Goal: Information Seeking & Learning: Learn about a topic

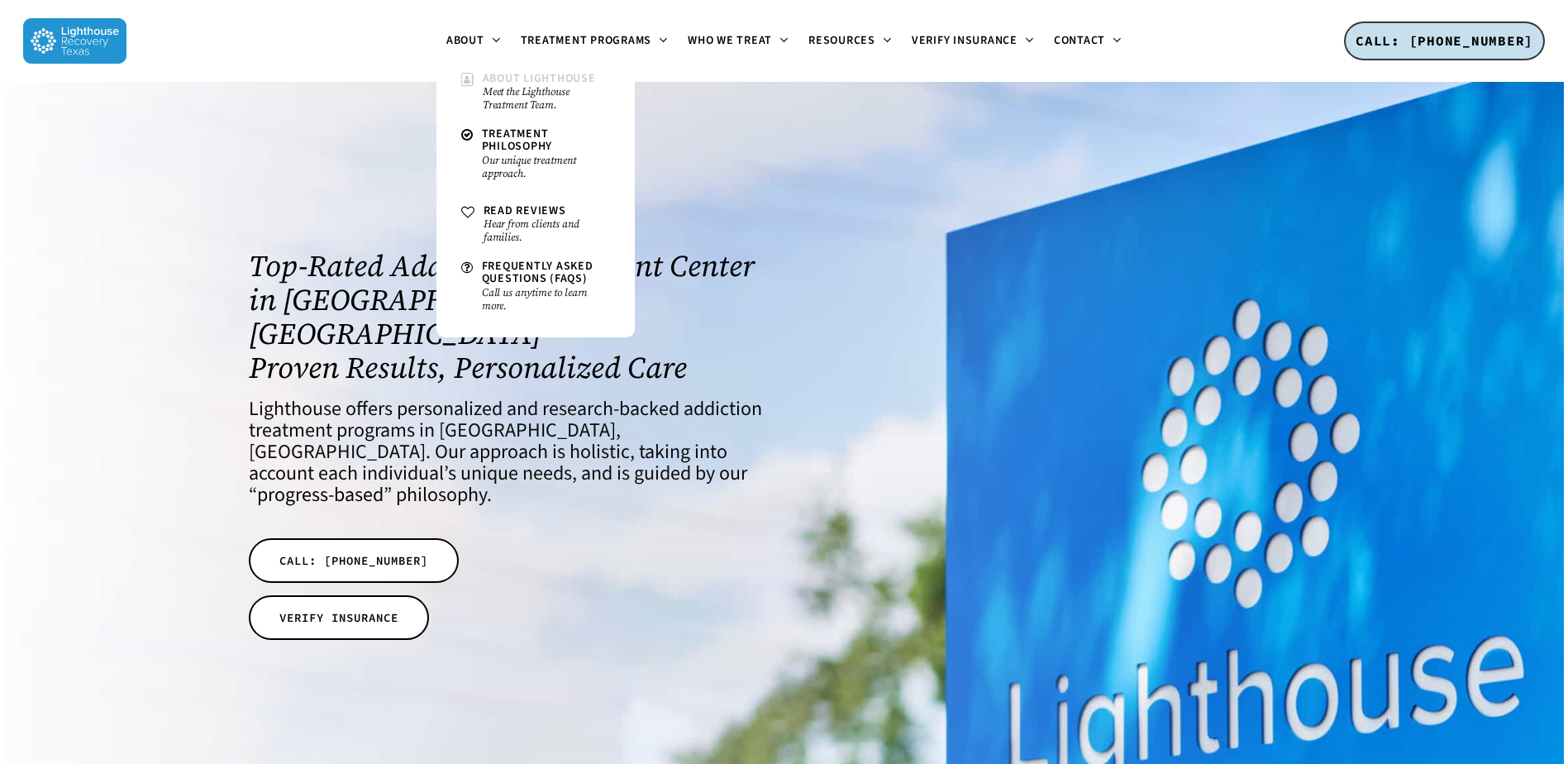
click at [541, 96] on small "Meet the Lighthouse Treatment Team." at bounding box center [546, 98] width 127 height 26
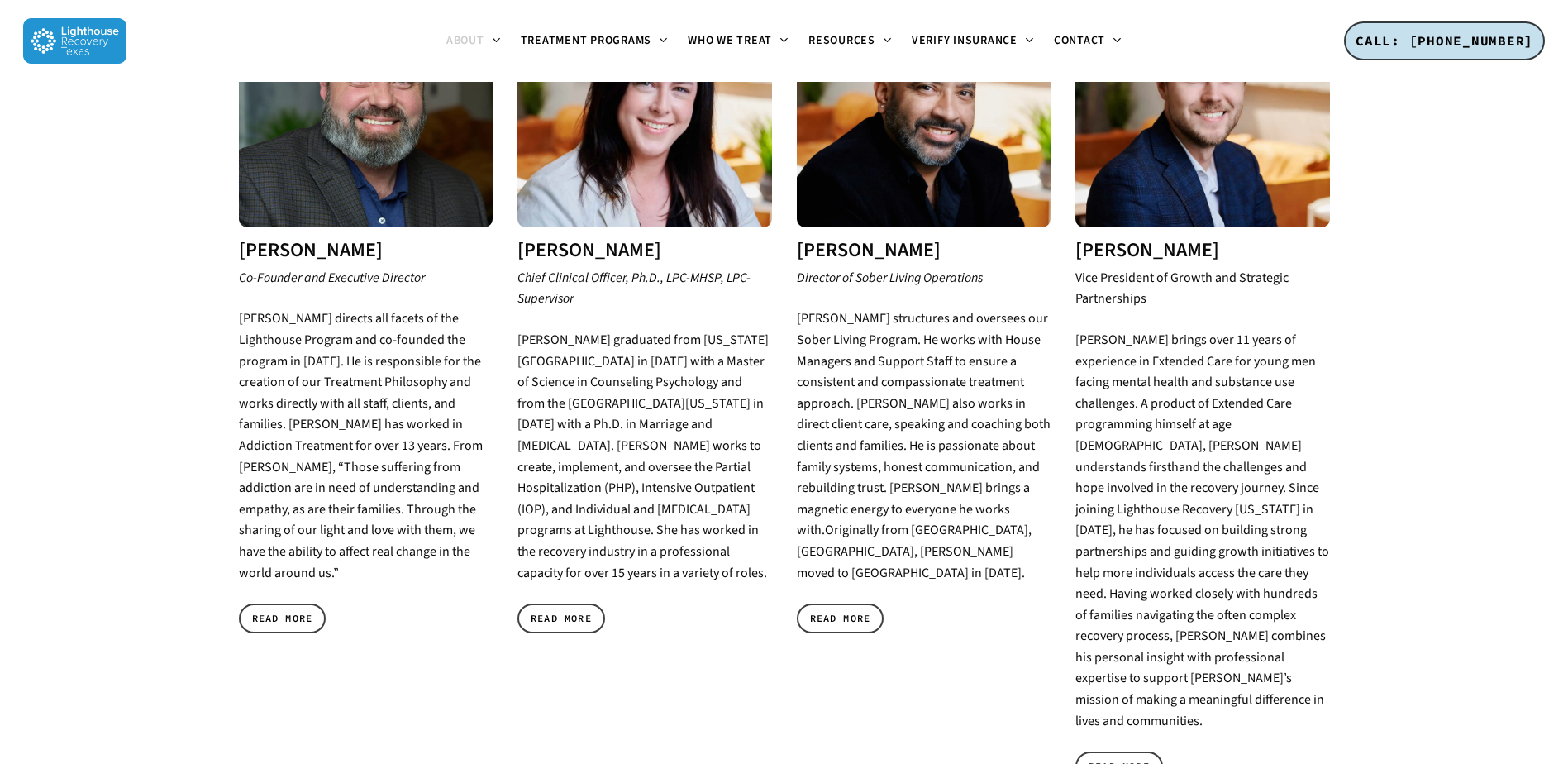
scroll to position [826, 0]
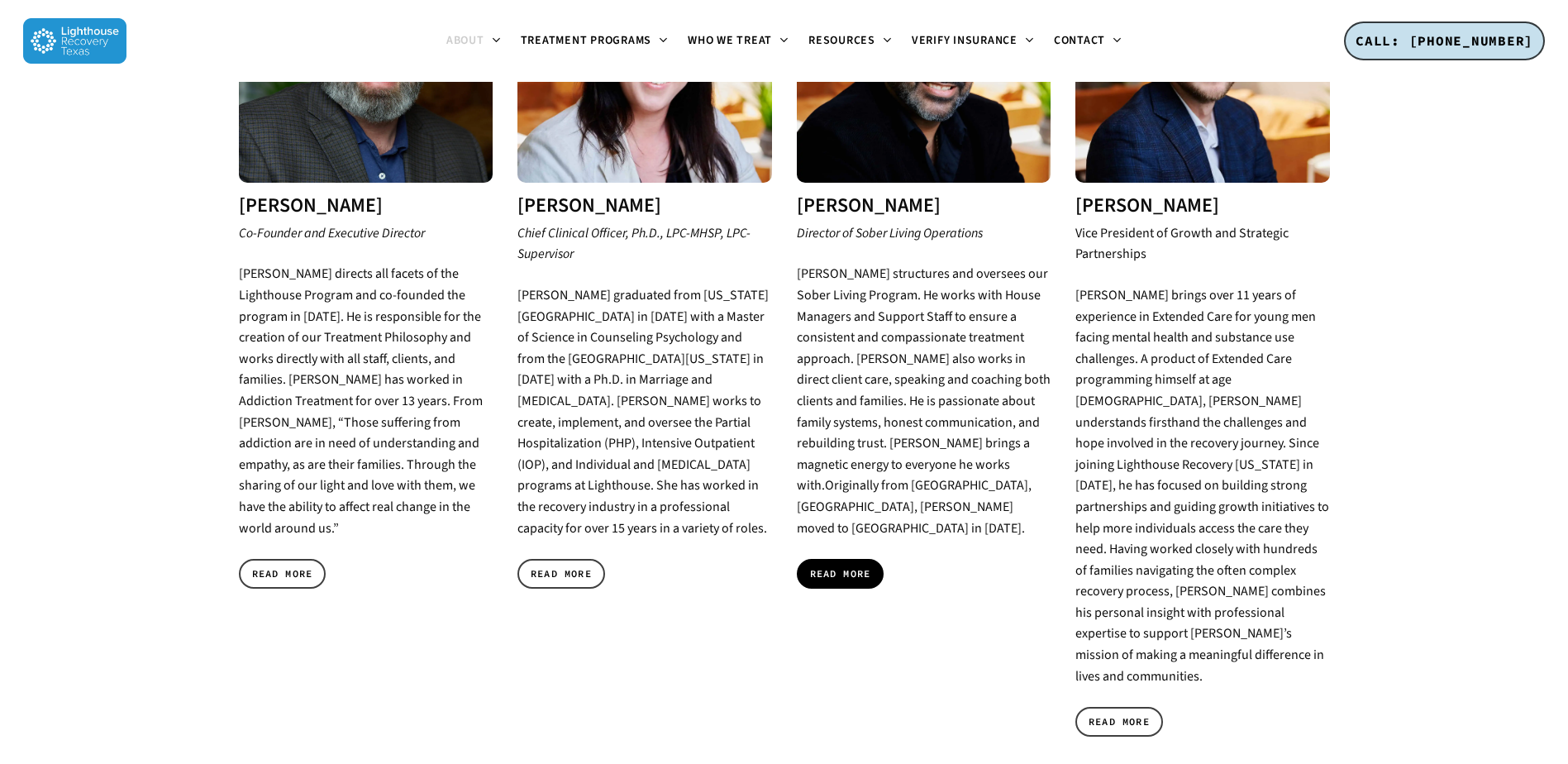
click at [873, 558] on link "READ MORE" at bounding box center [841, 573] width 88 height 30
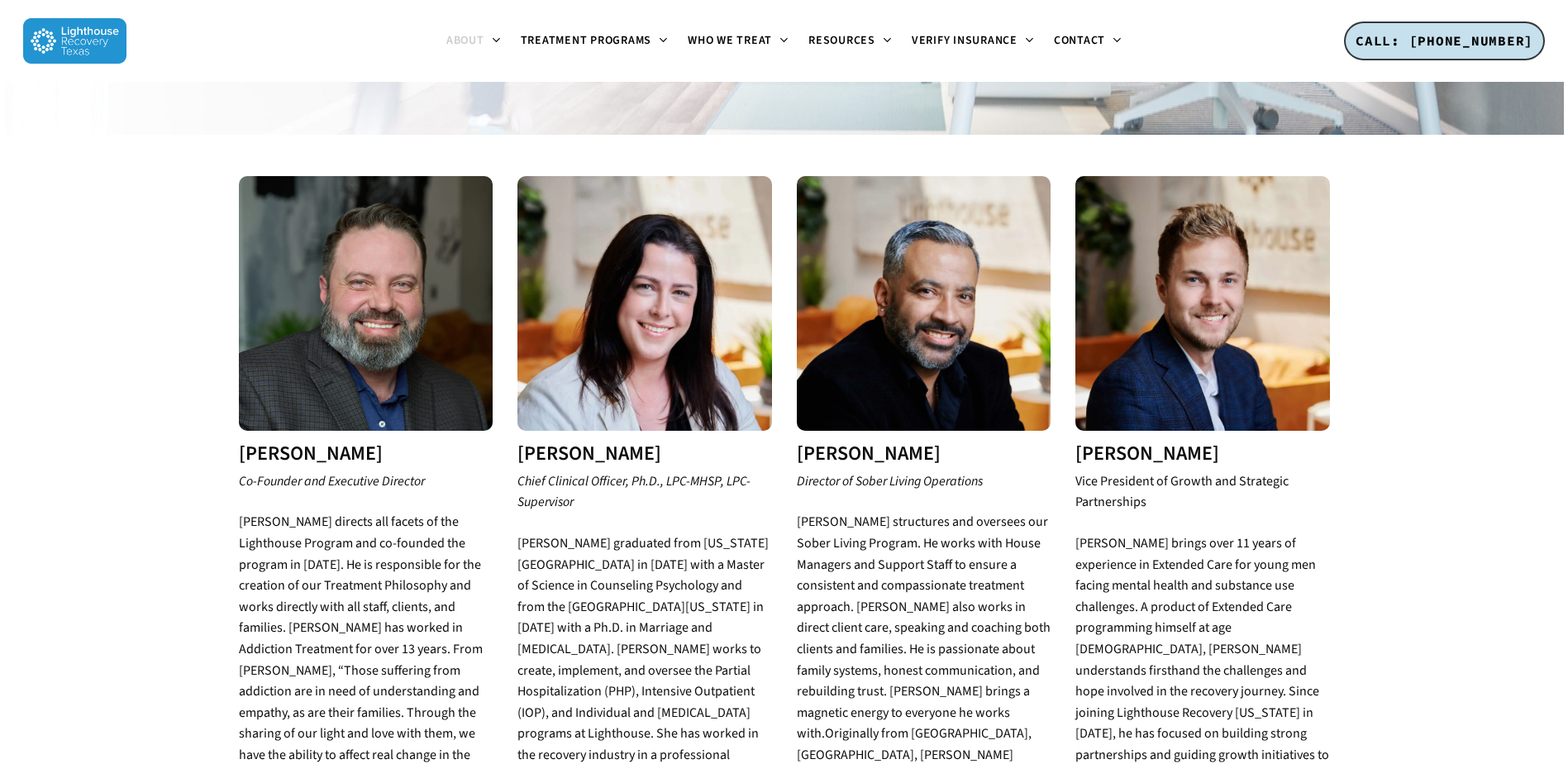
scroll to position [991, 0]
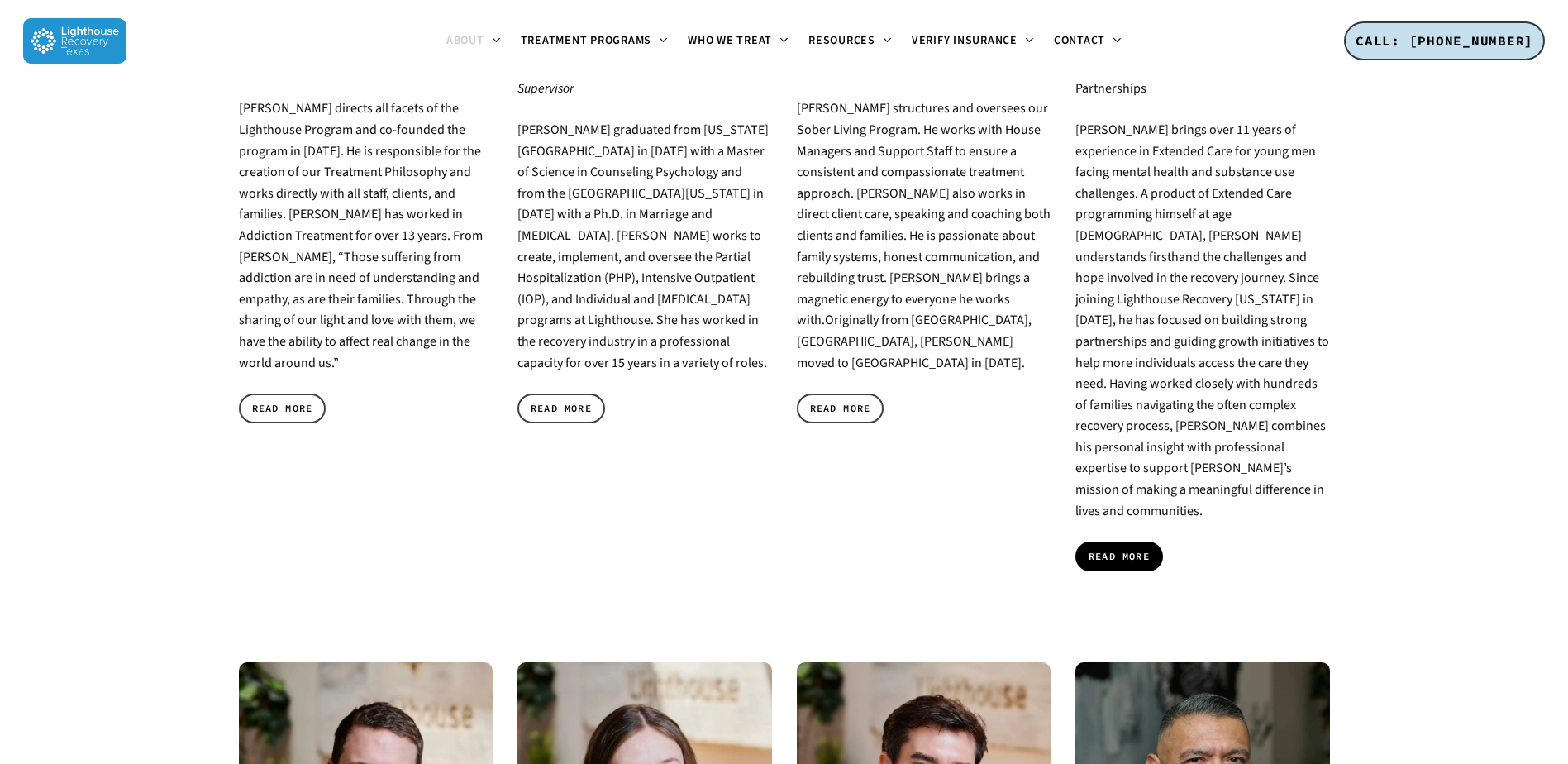
click at [1146, 541] on link "READ MORE" at bounding box center [1119, 556] width 88 height 30
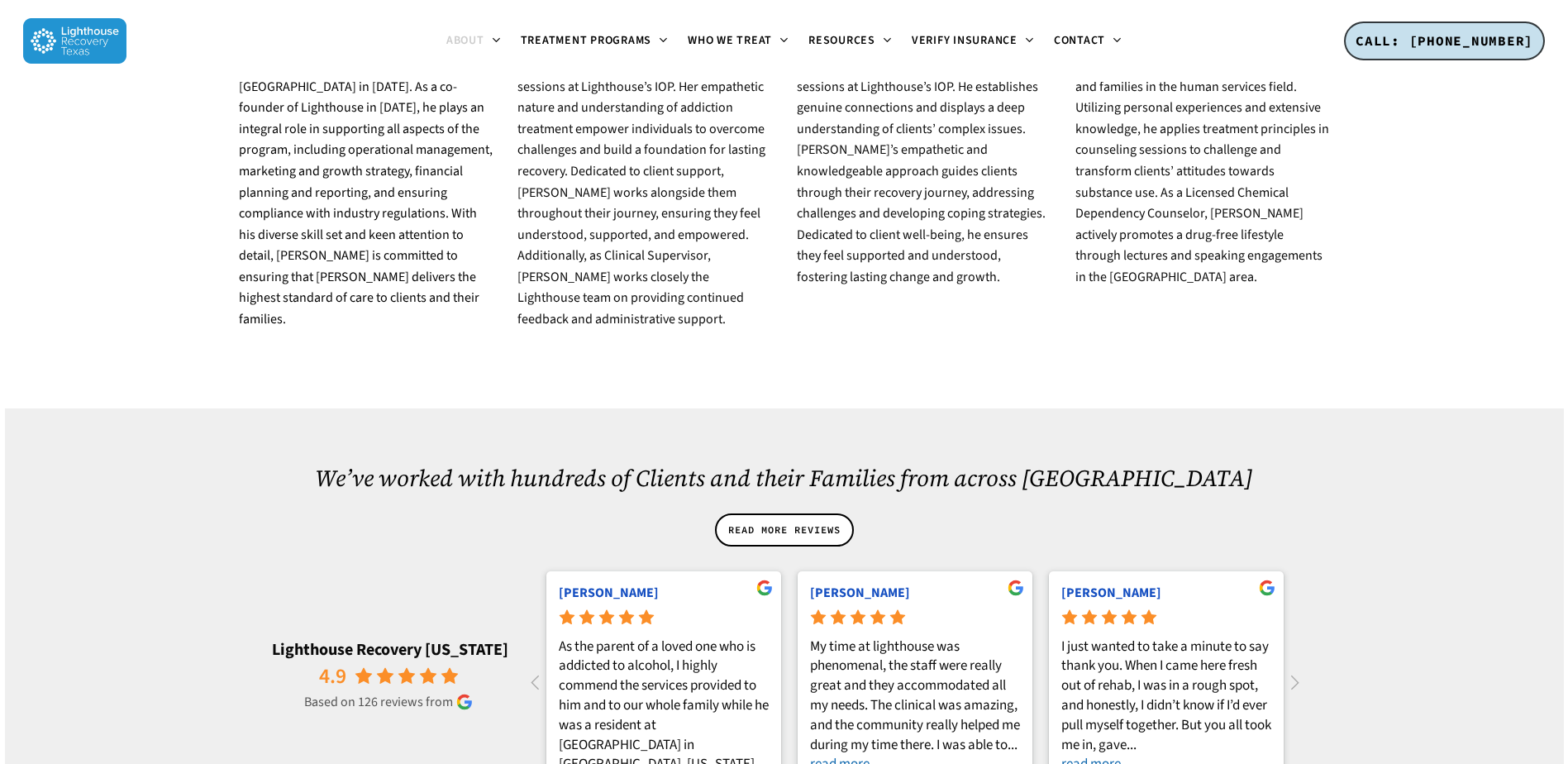
scroll to position [1984, 0]
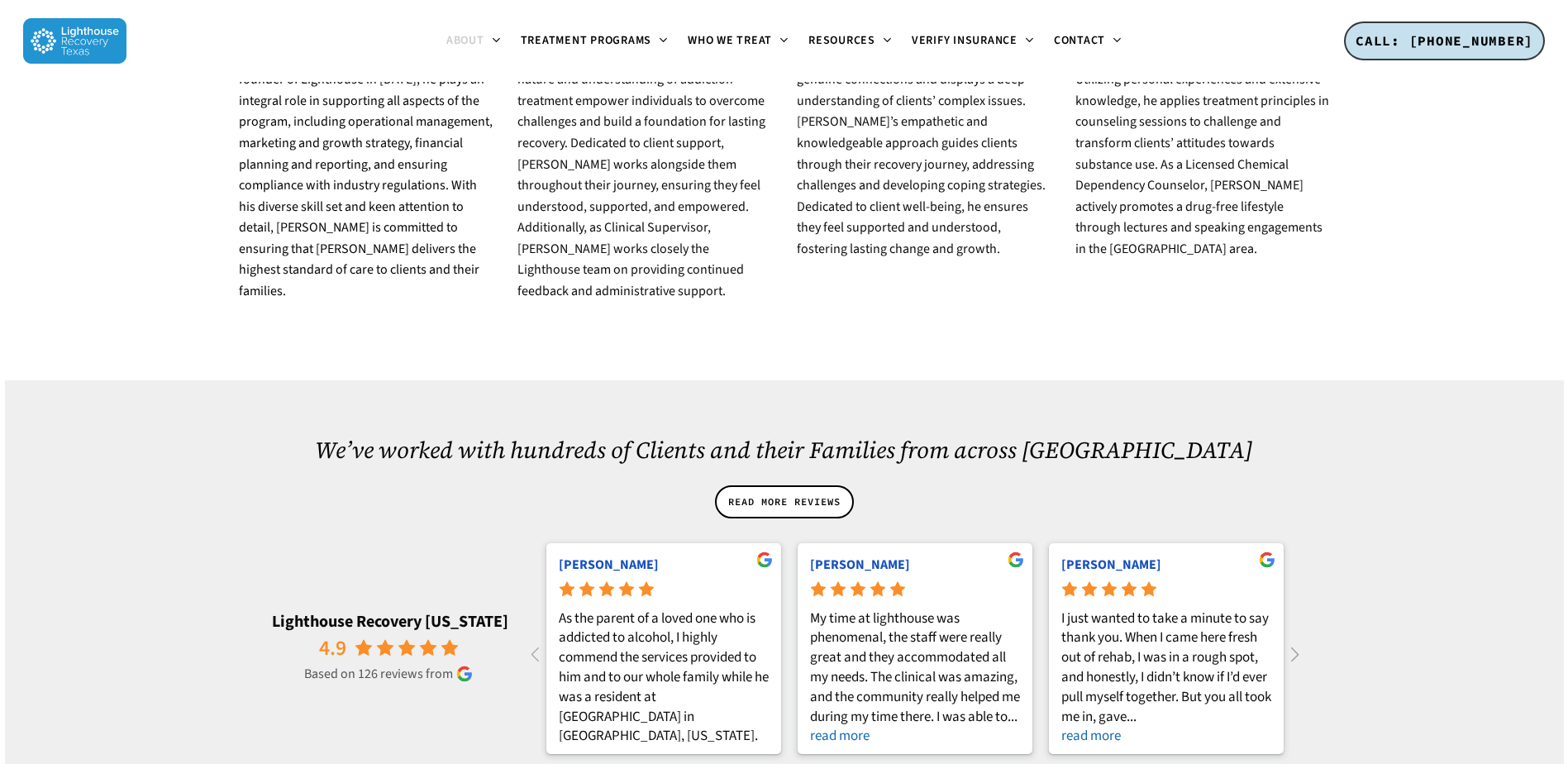
click at [1300, 640] on icon at bounding box center [1294, 654] width 27 height 27
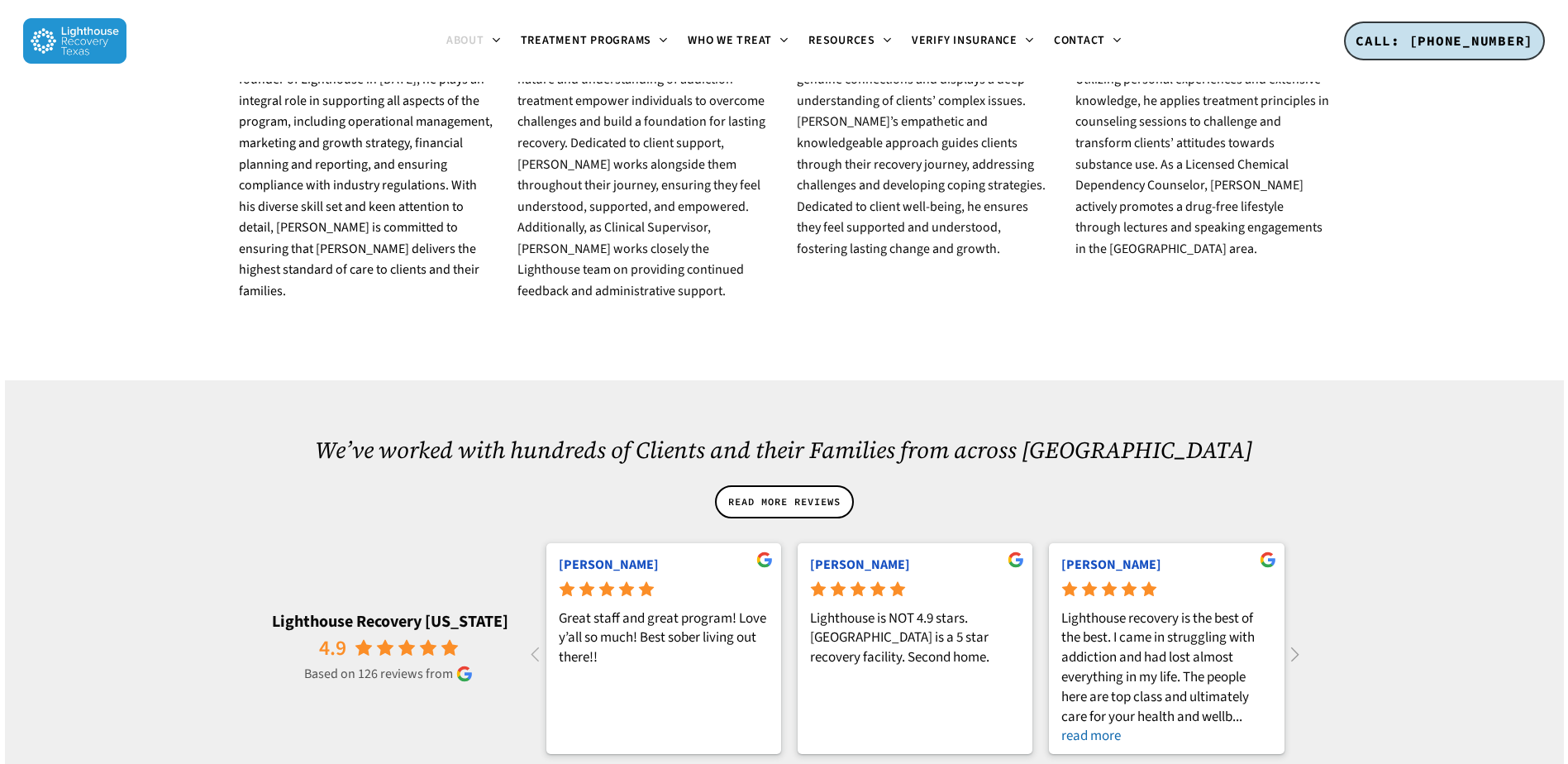
click at [1300, 640] on icon at bounding box center [1294, 654] width 27 height 27
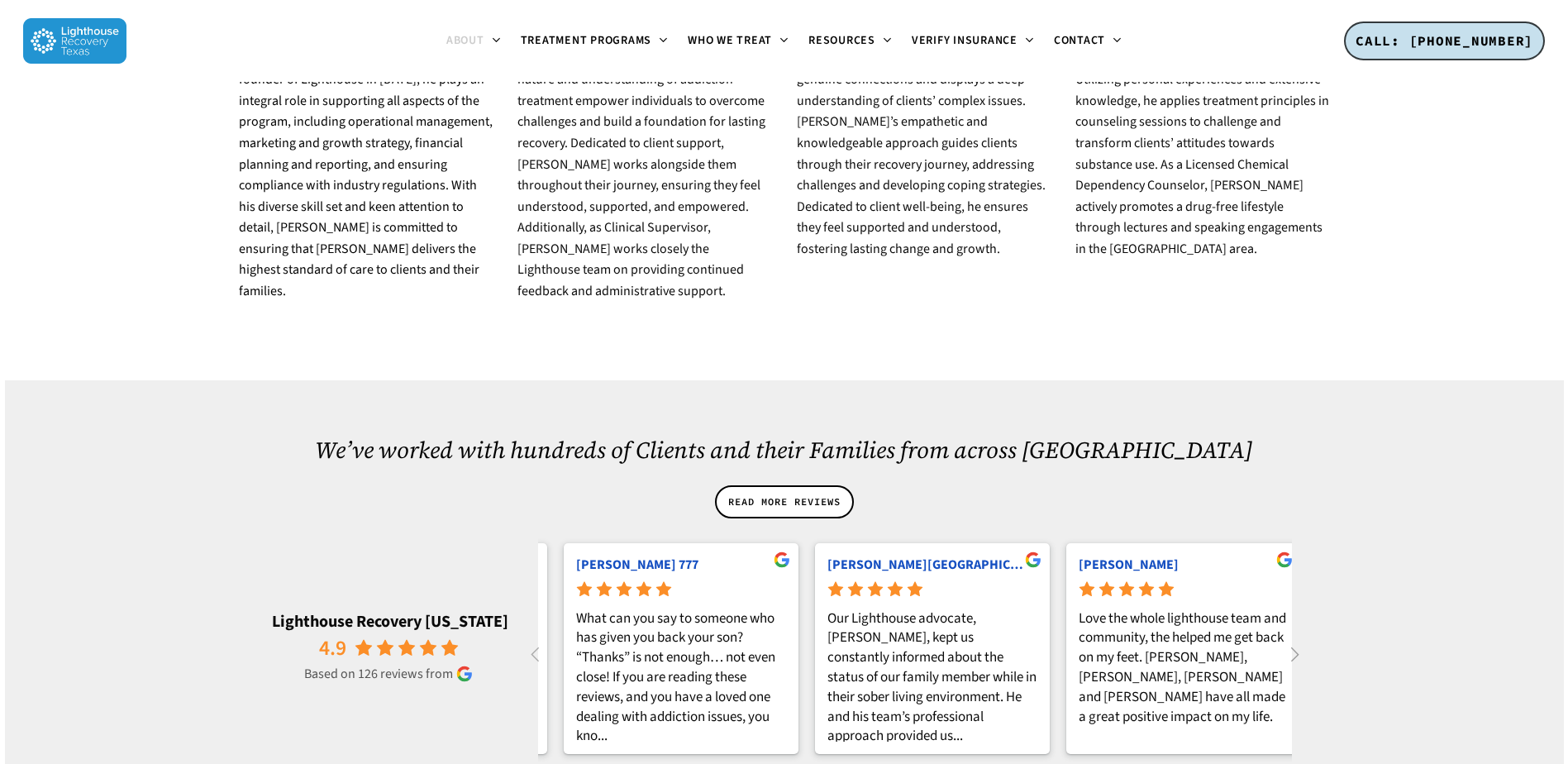
scroll to position [0, 1508]
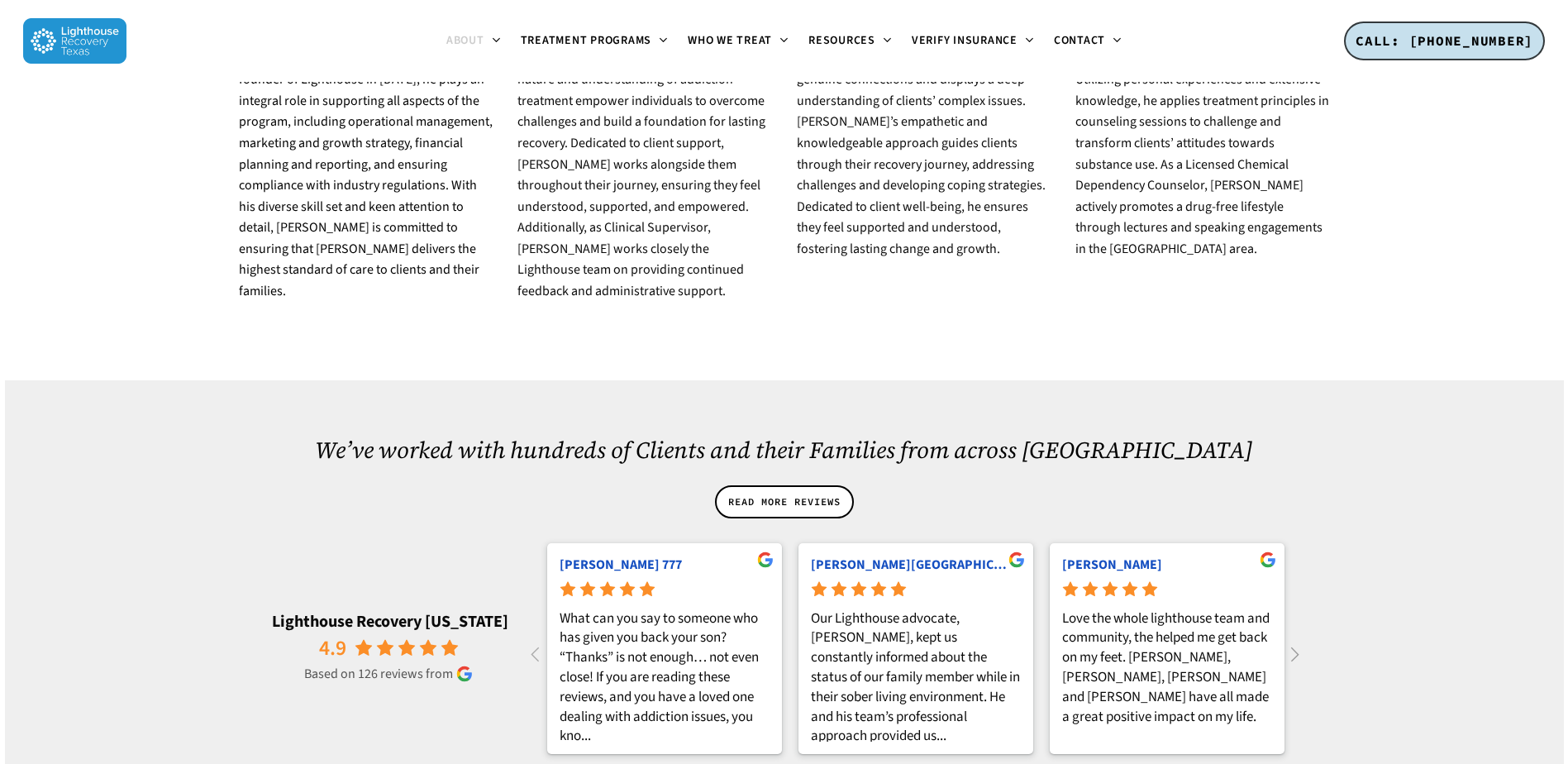
click at [1294, 646] on icon at bounding box center [1295, 653] width 8 height 14
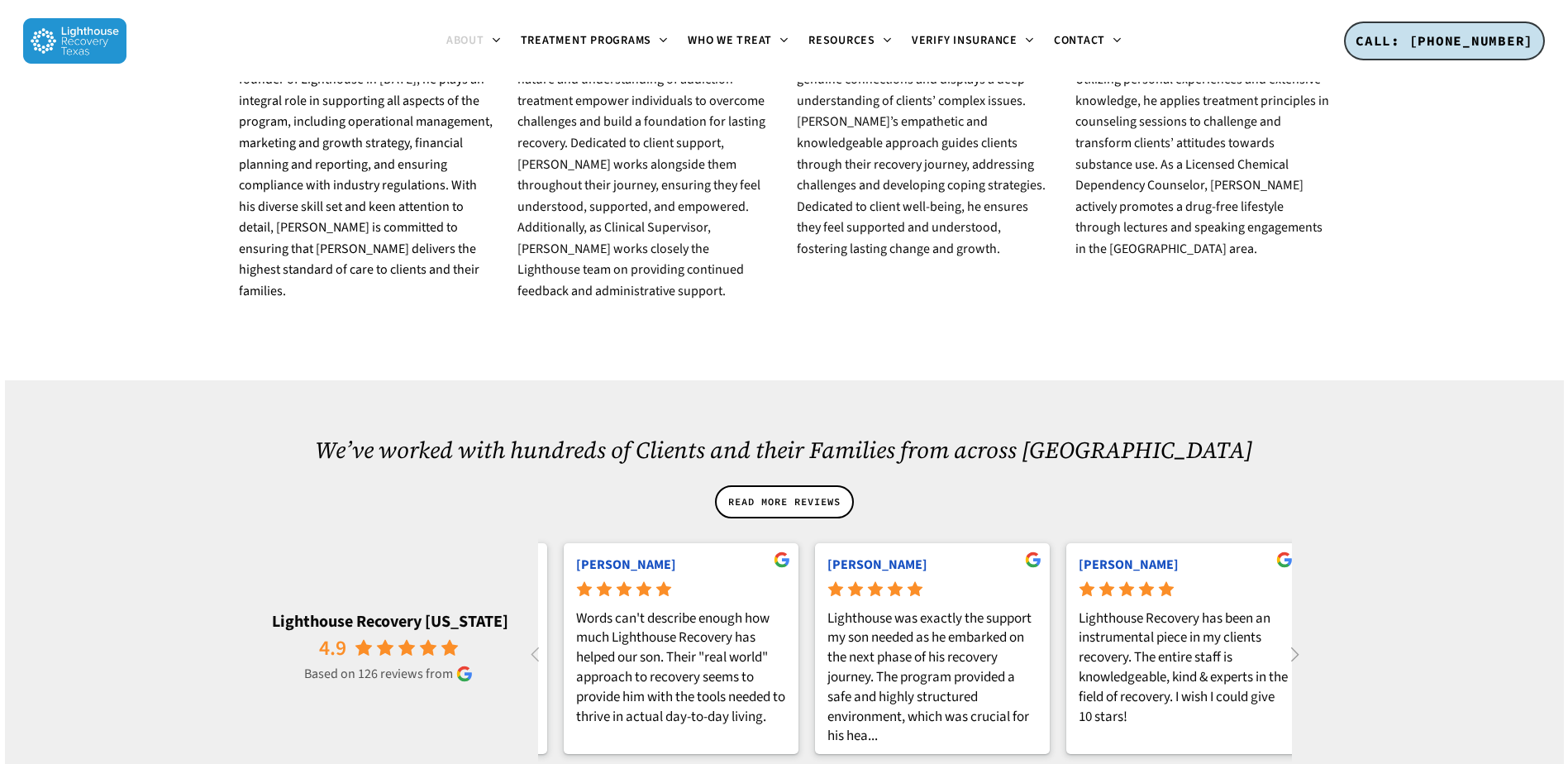
scroll to position [0, 2262]
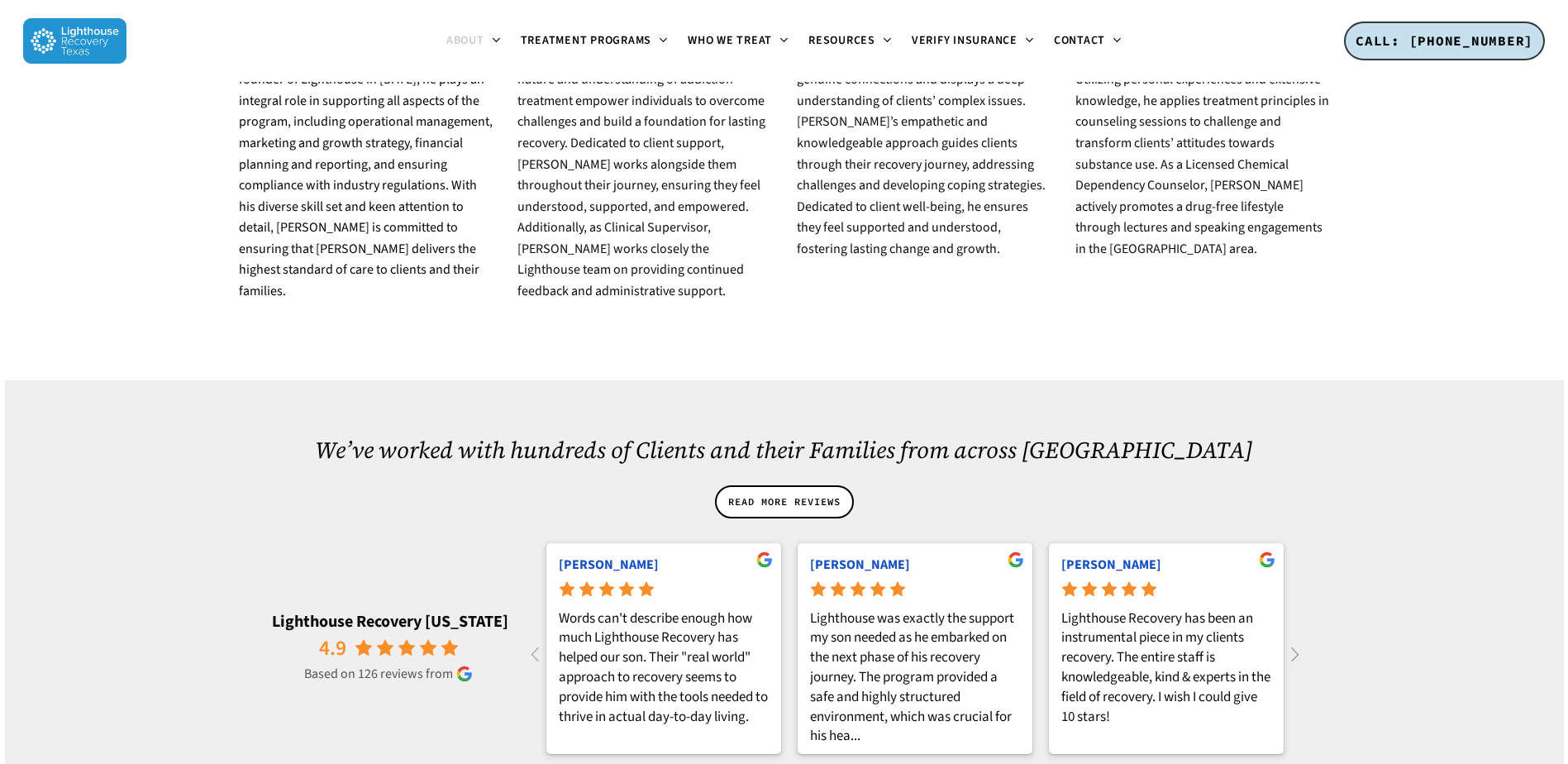
click at [1294, 646] on icon at bounding box center [1295, 653] width 8 height 14
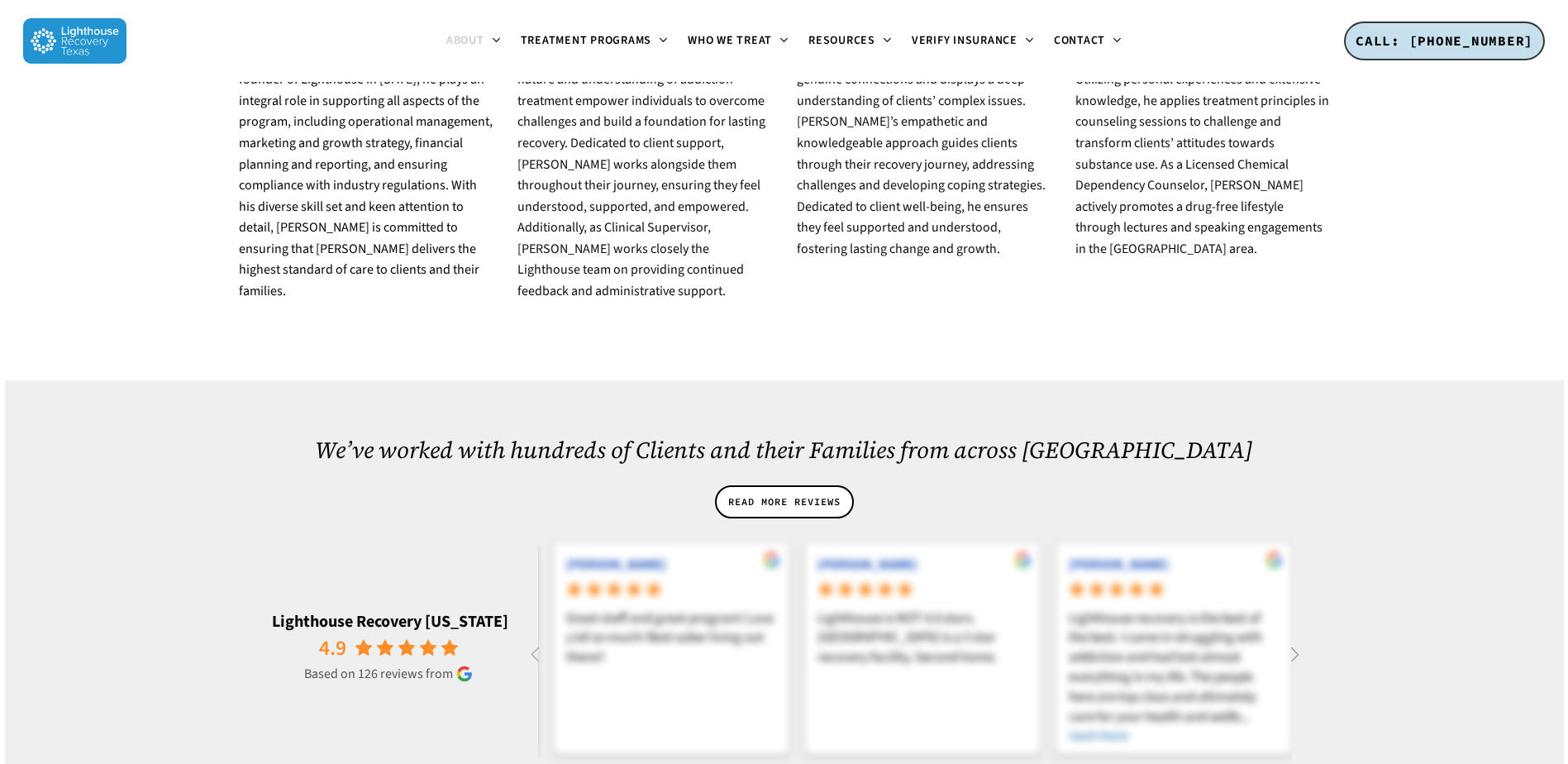
scroll to position [0, 3016]
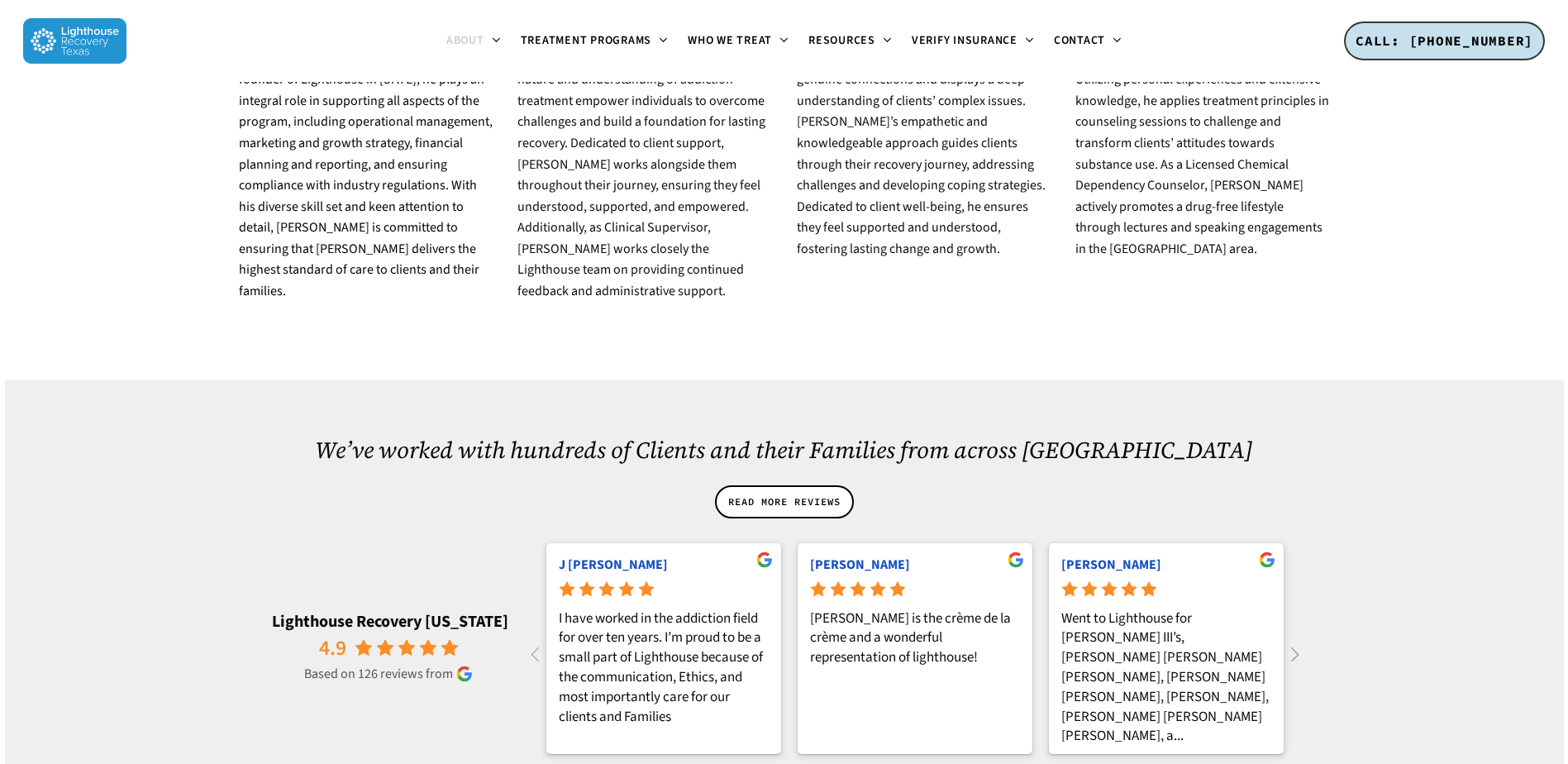
click at [1294, 646] on icon at bounding box center [1295, 653] width 8 height 14
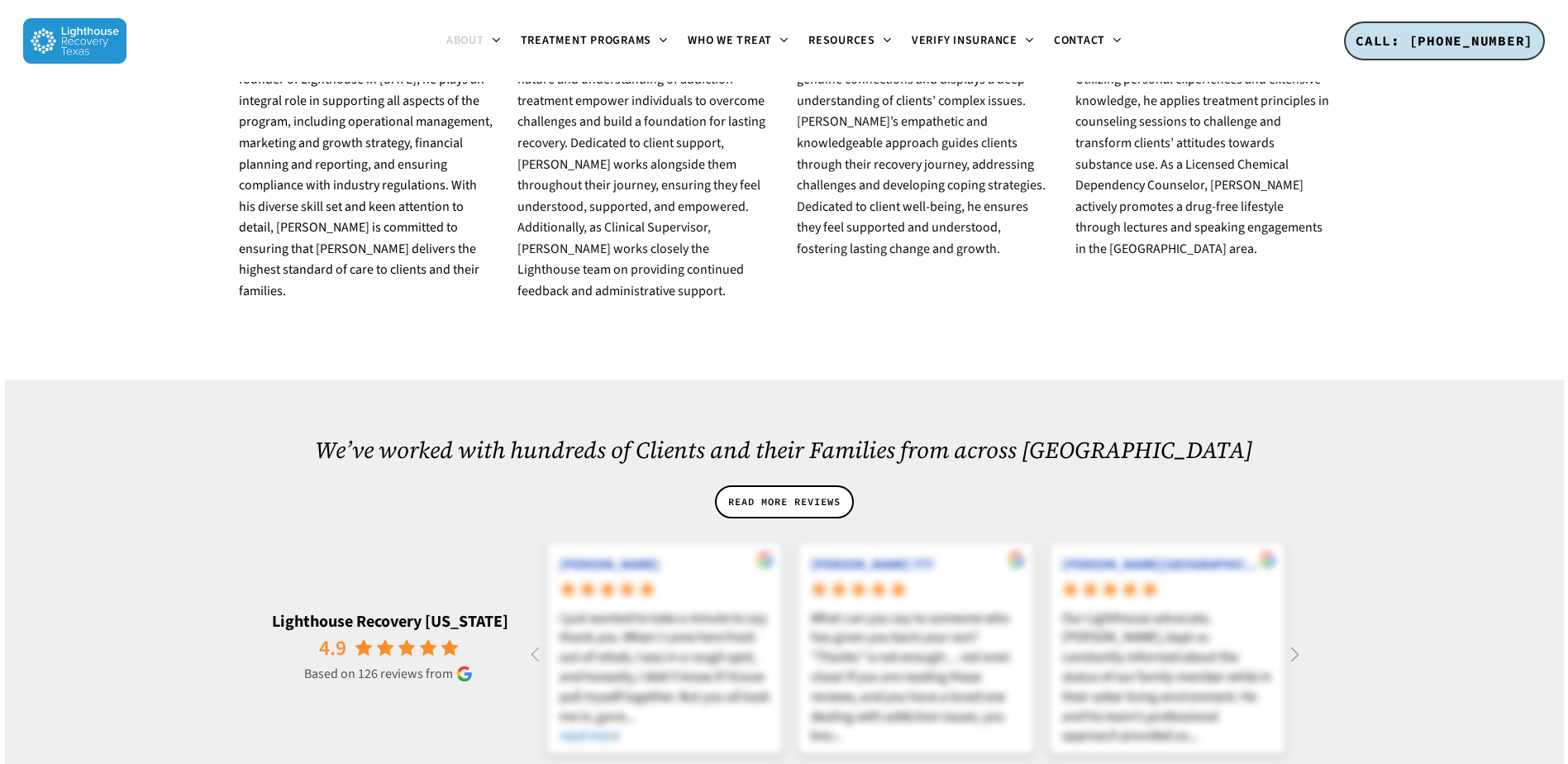
scroll to position [0, 3770]
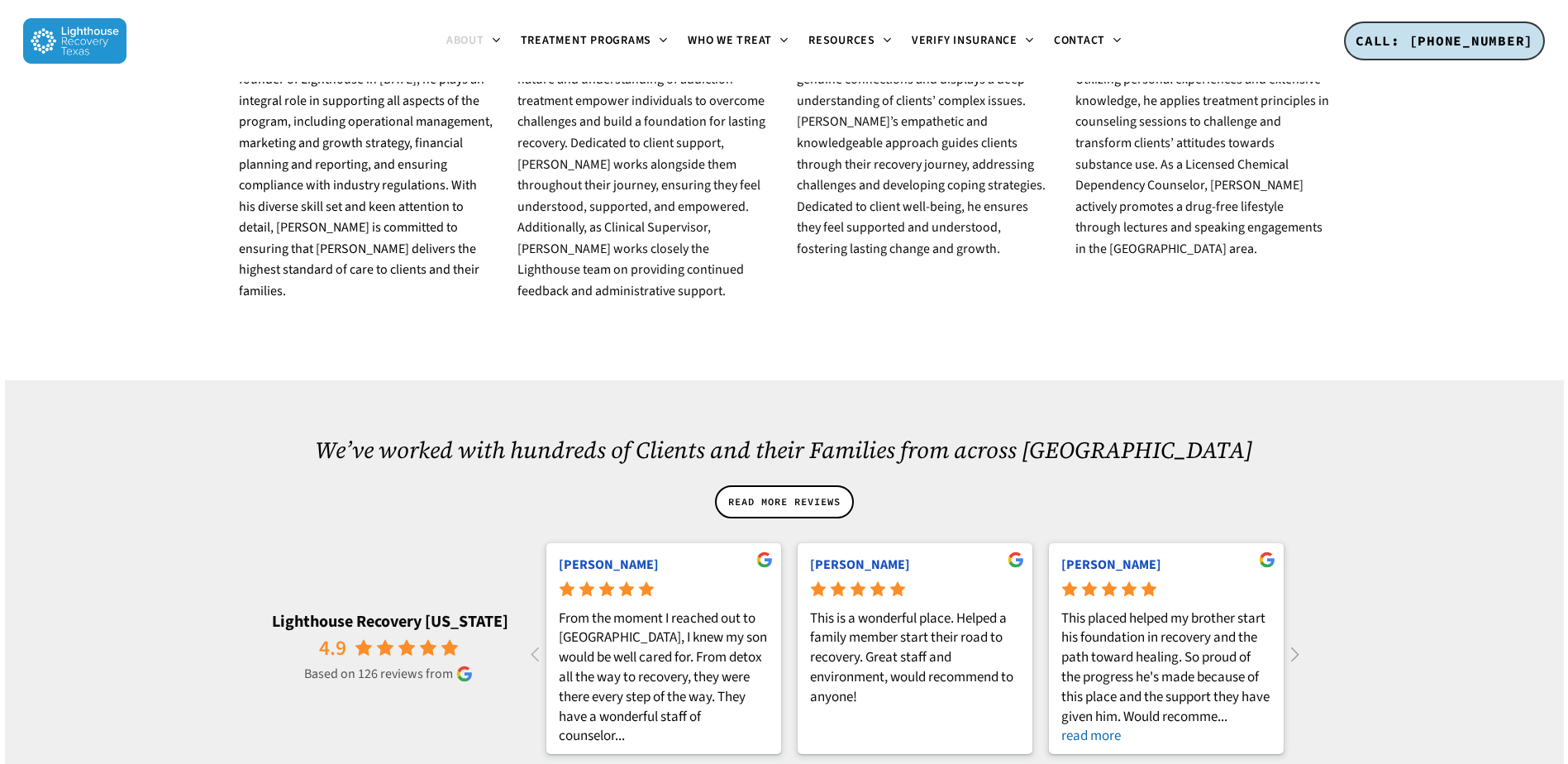
click at [1301, 640] on icon at bounding box center [1294, 654] width 27 height 27
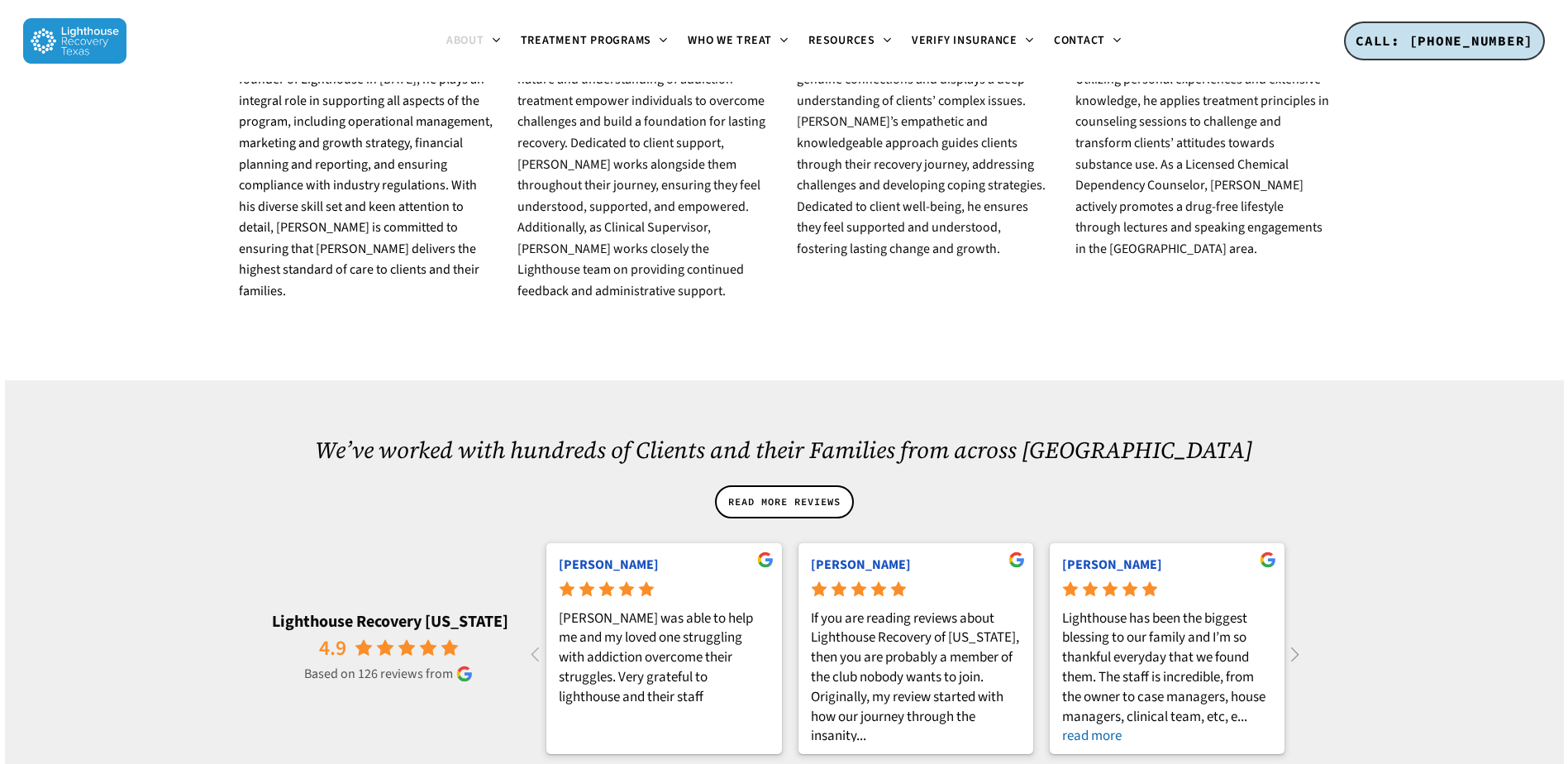
click at [1299, 640] on icon at bounding box center [1294, 654] width 27 height 27
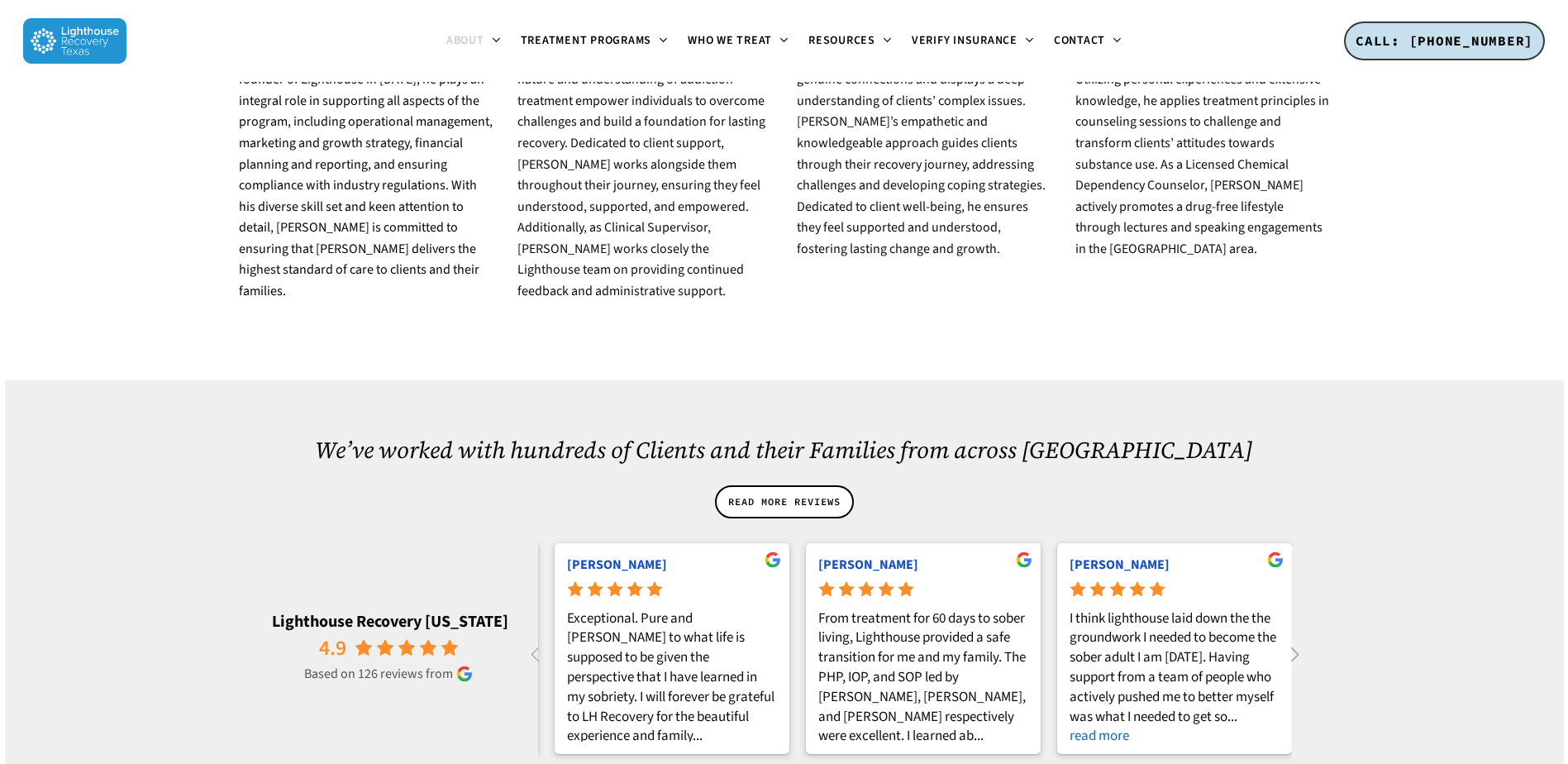
scroll to position [0, 5279]
click at [1298, 556] on rp-content "Mark Hoglund As the parent of a loved one who is addicted to alcohol, I highly …" at bounding box center [915, 650] width 787 height 231
click at [1296, 640] on icon at bounding box center [1294, 654] width 27 height 27
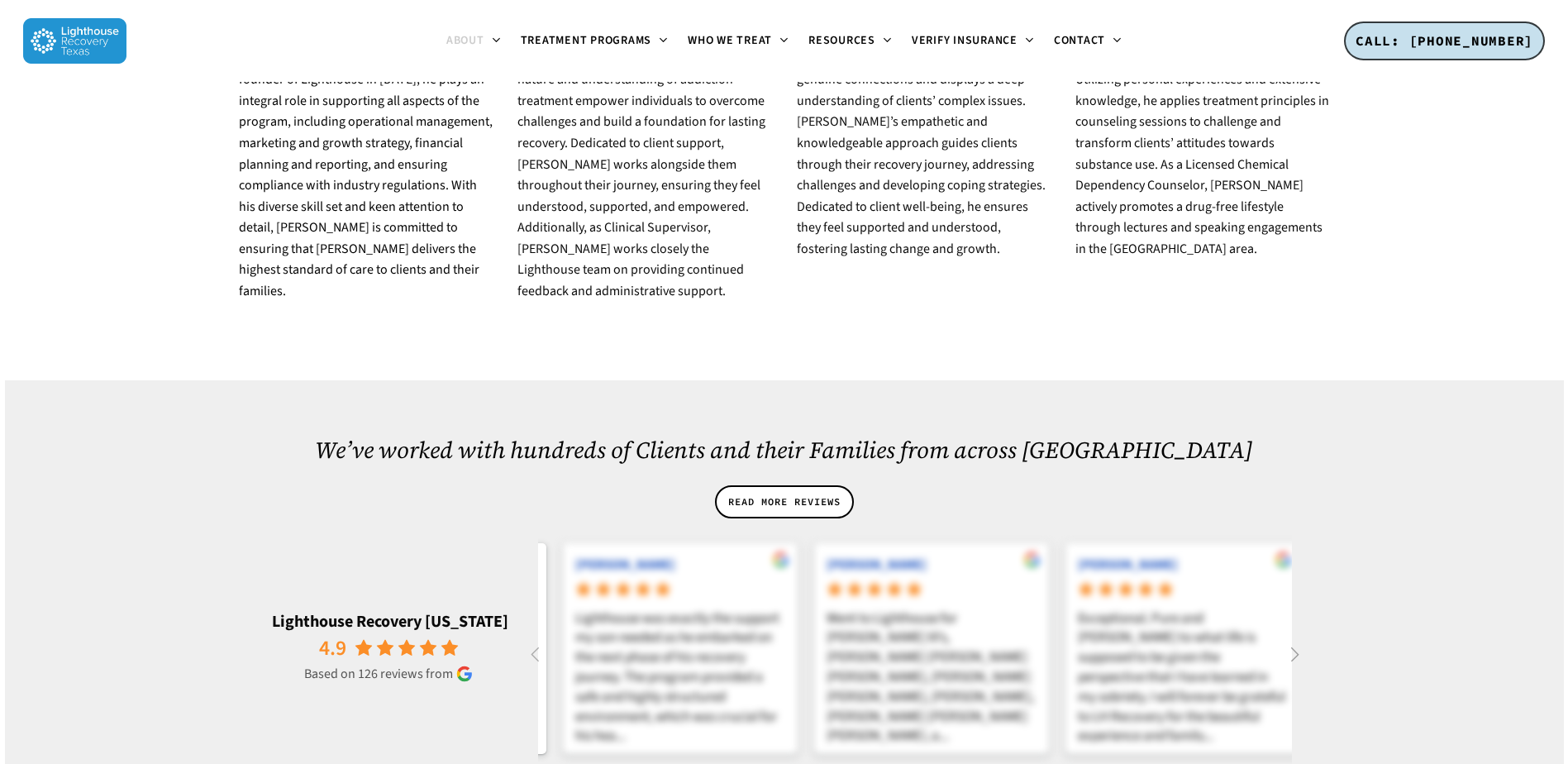
scroll to position [0, 6033]
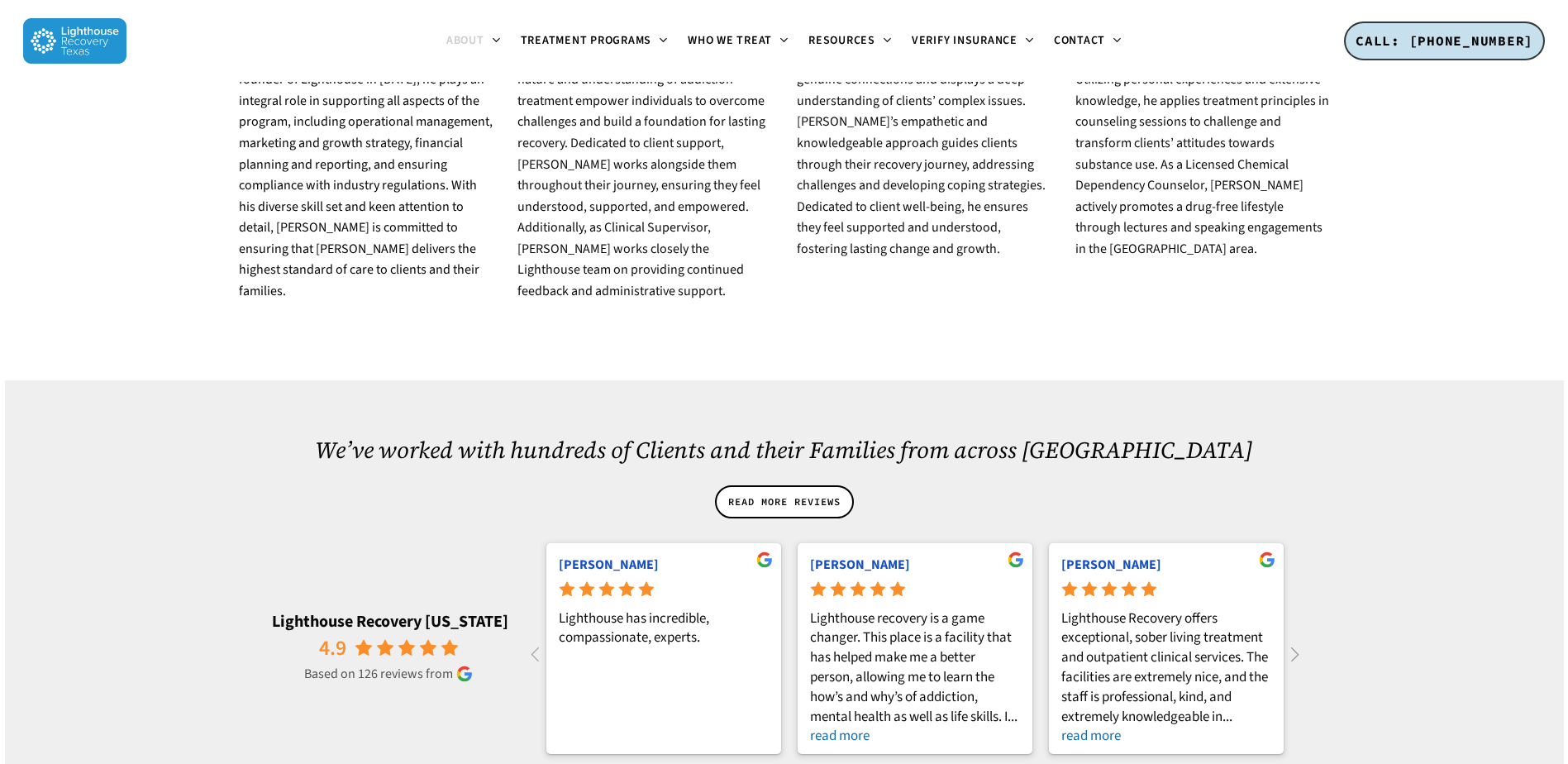
click at [1296, 640] on icon at bounding box center [1294, 654] width 27 height 27
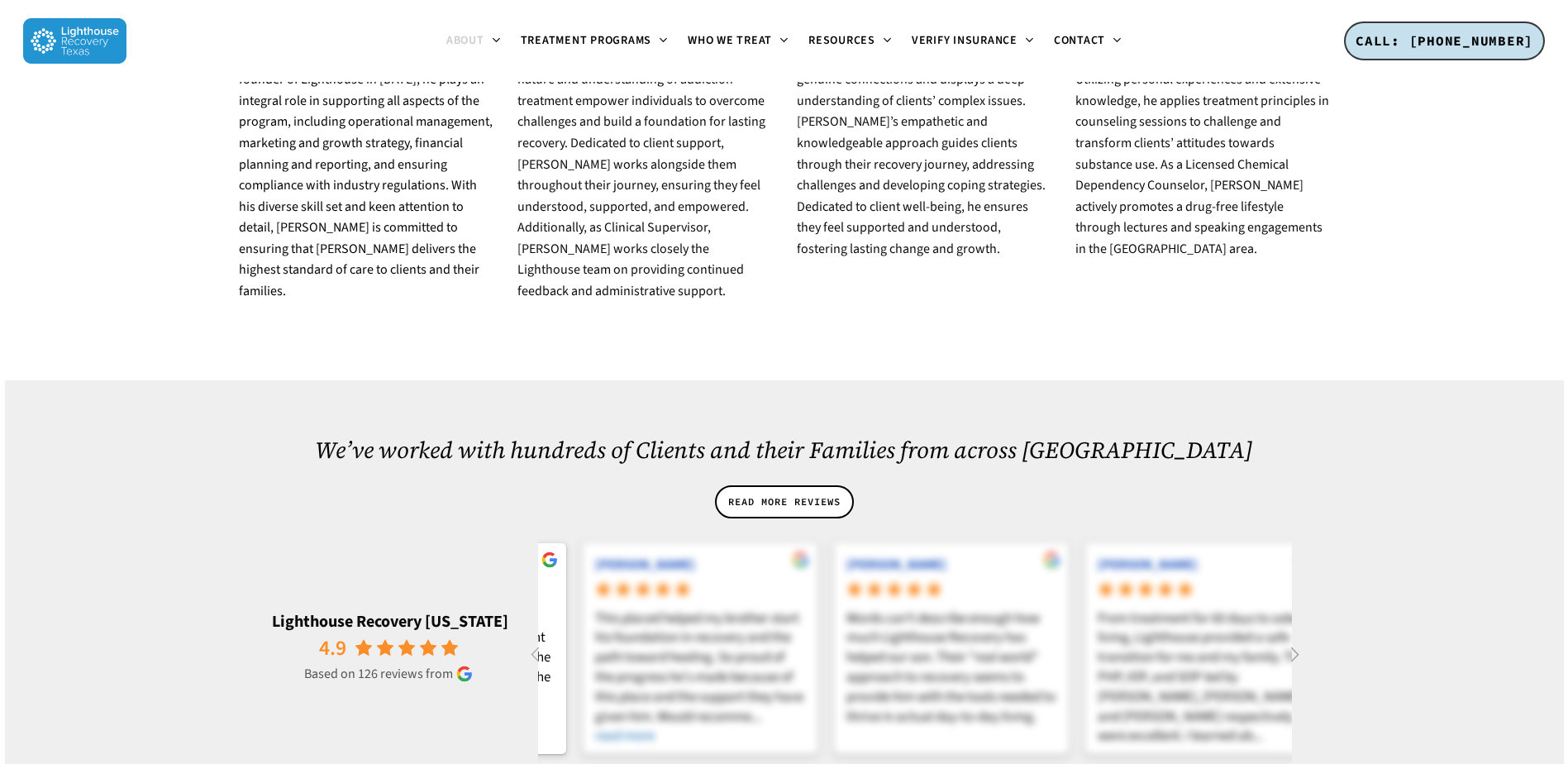
scroll to position [0, 6787]
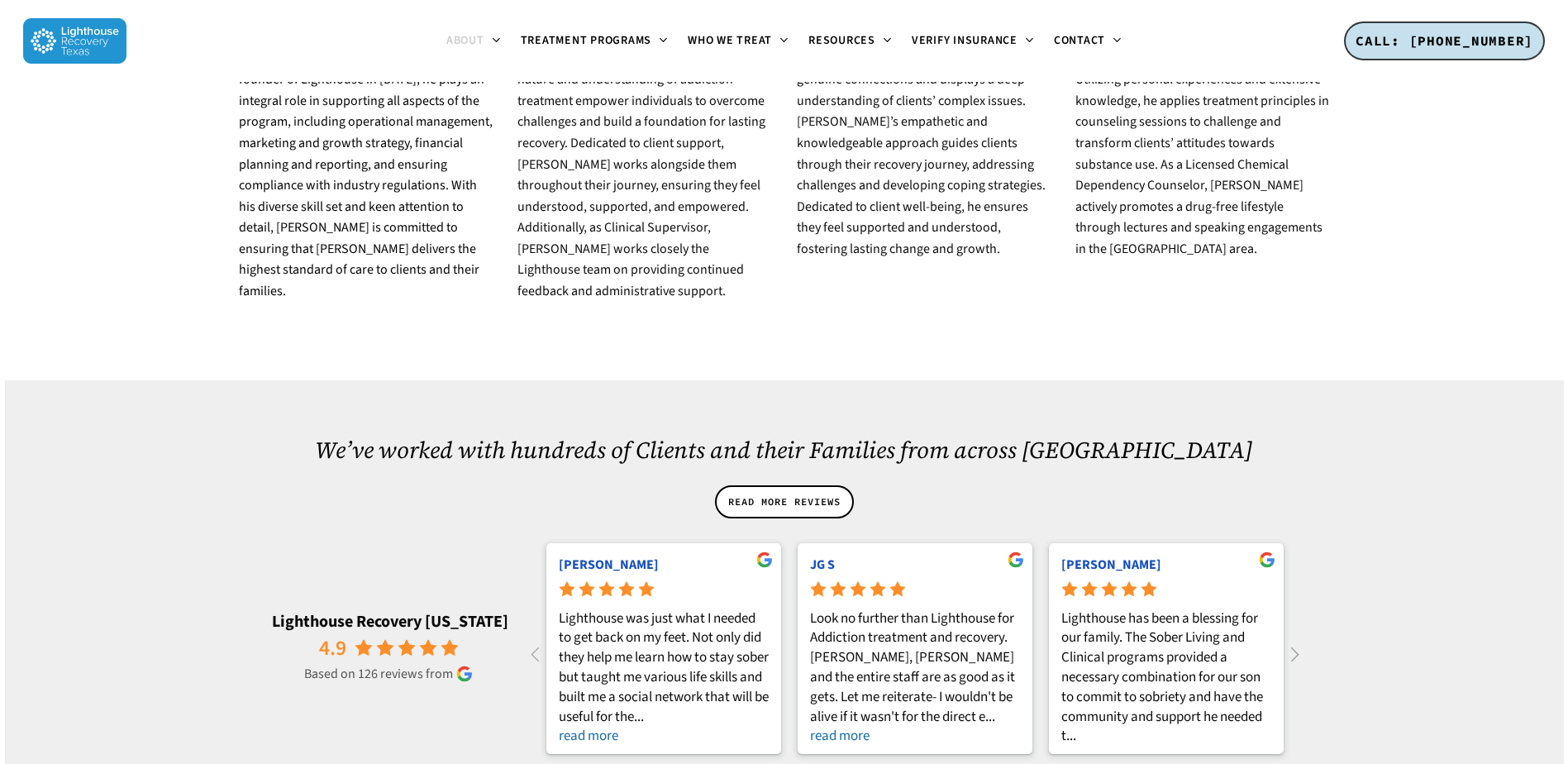
click at [1296, 640] on icon at bounding box center [1294, 654] width 27 height 27
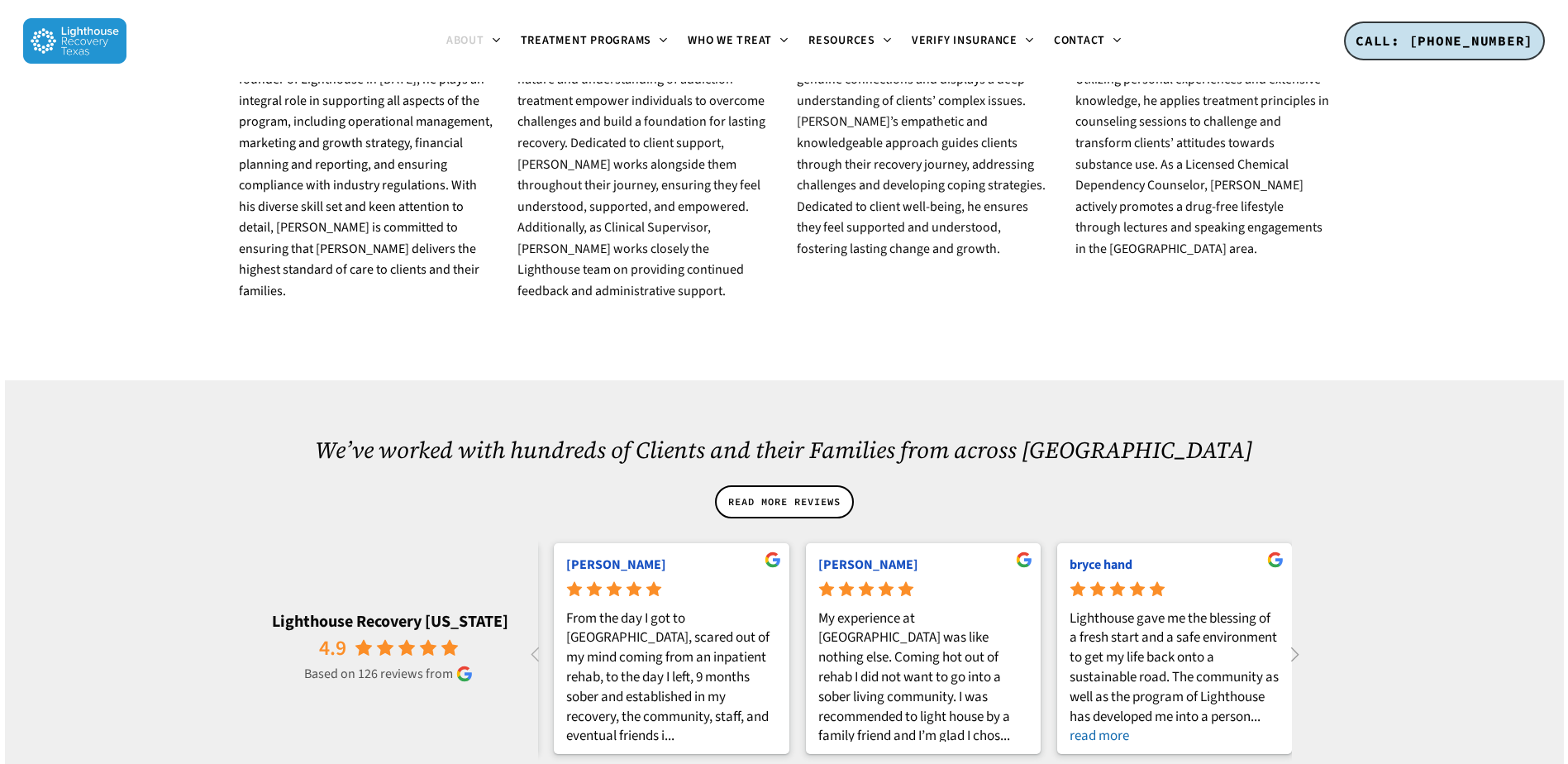
scroll to position [0, 7541]
click at [1296, 640] on icon at bounding box center [1294, 654] width 27 height 27
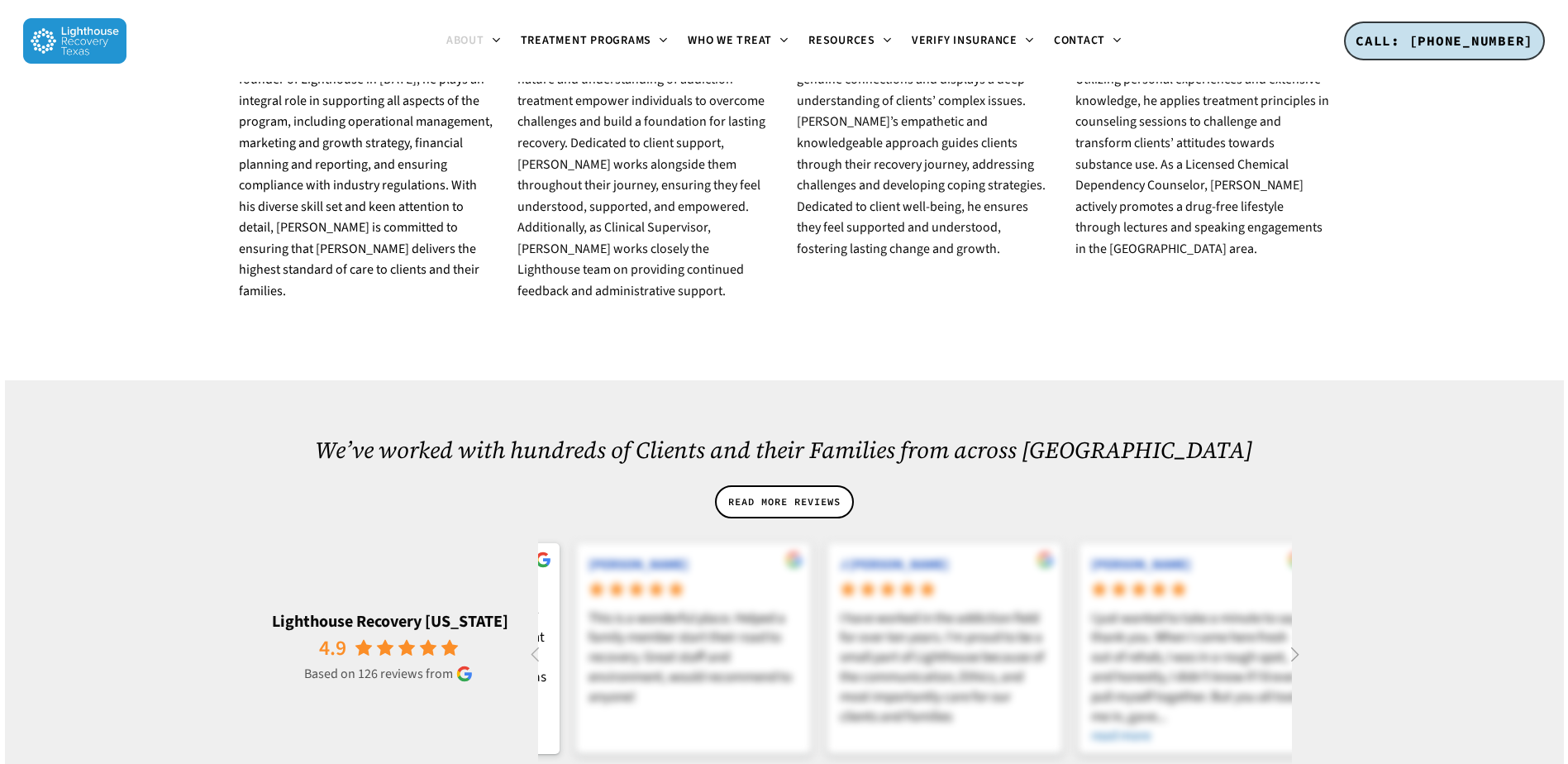
scroll to position [0, 8296]
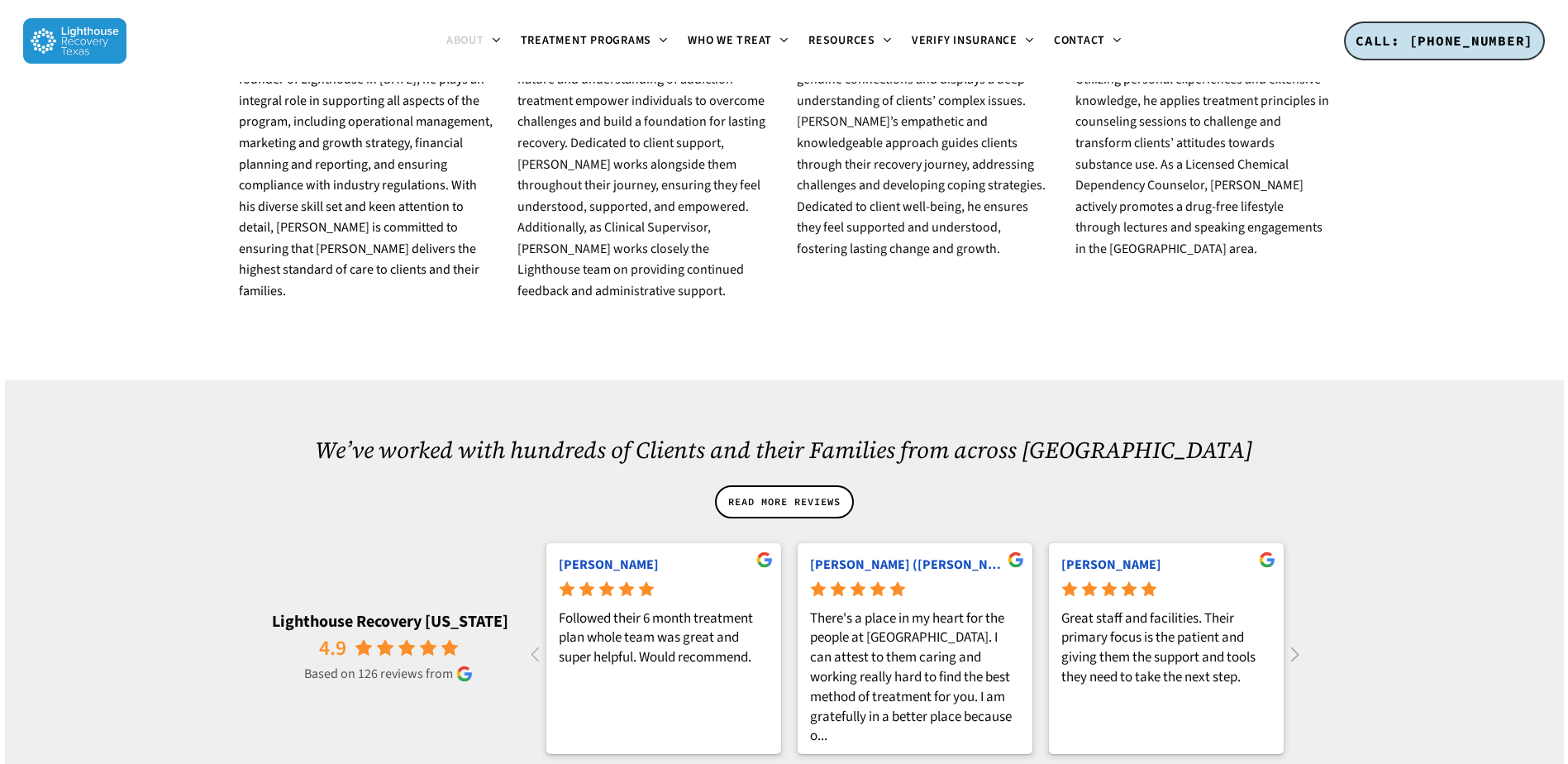
click at [1296, 640] on icon at bounding box center [1294, 654] width 27 height 27
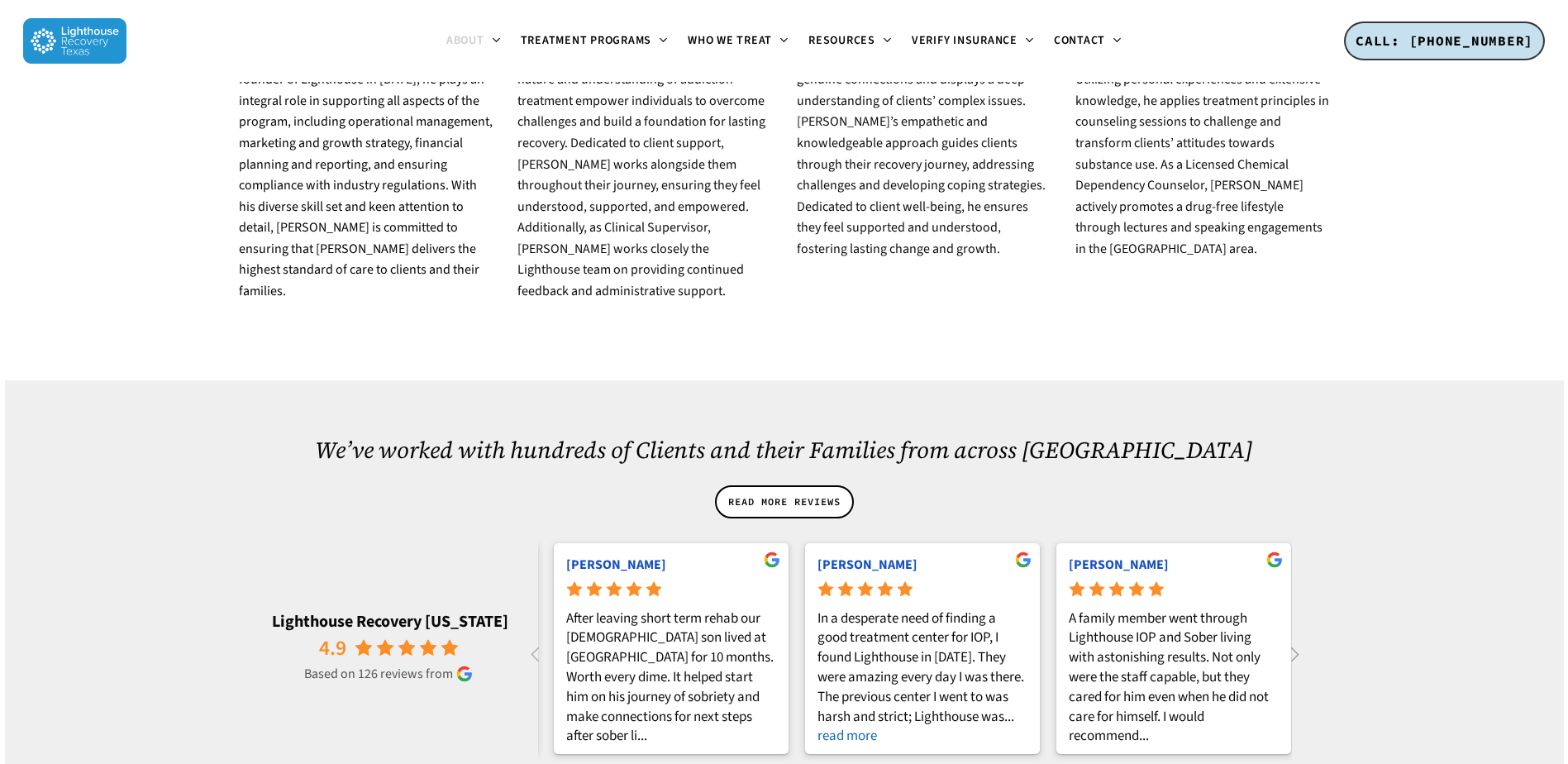
scroll to position [0, 9049]
click at [1293, 640] on icon at bounding box center [1294, 654] width 27 height 27
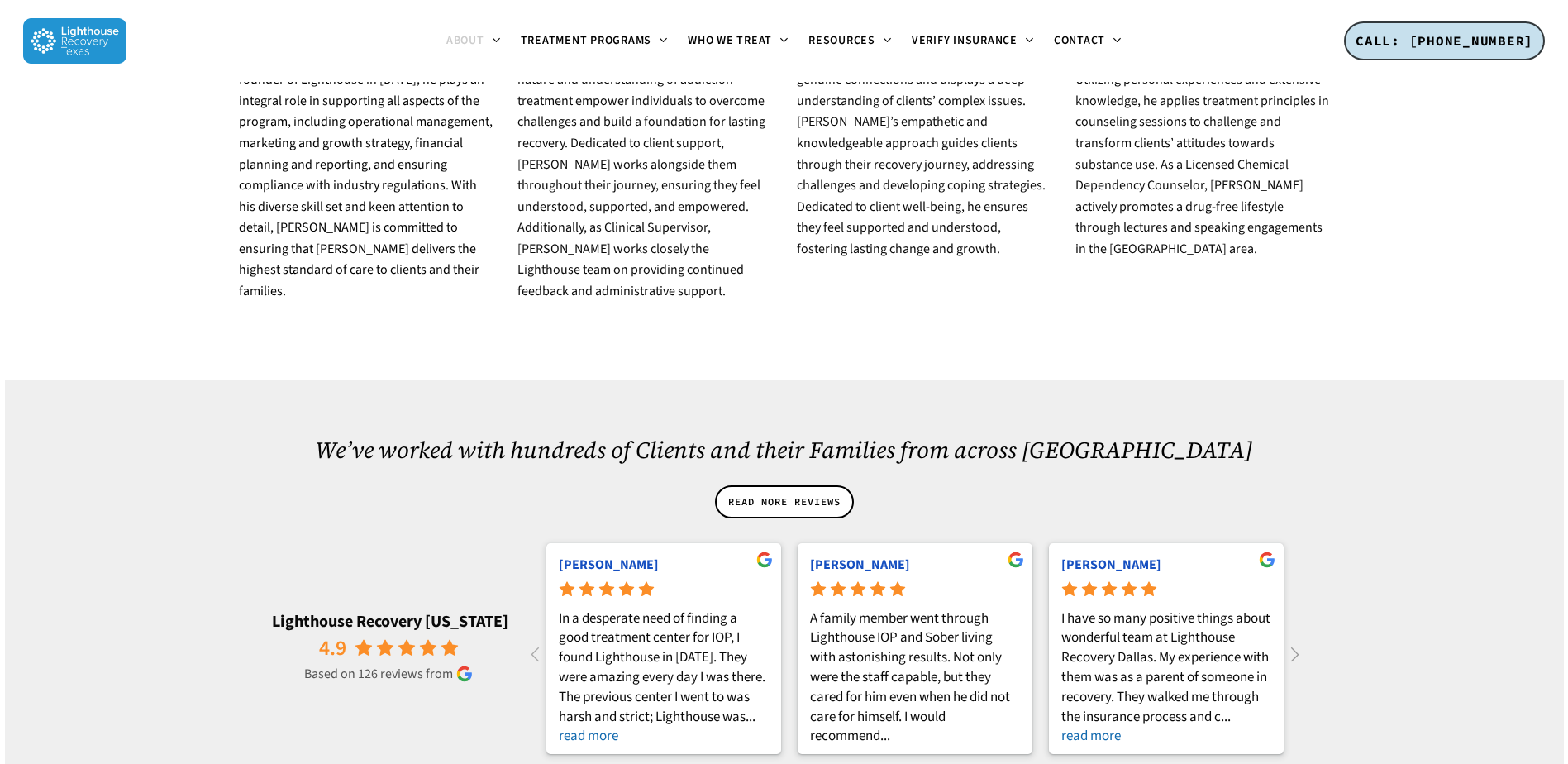
click at [1293, 646] on icon at bounding box center [1295, 653] width 8 height 14
click at [1295, 646] on icon at bounding box center [1295, 653] width 8 height 14
click at [1295, 640] on icon at bounding box center [1294, 654] width 27 height 27
click at [1298, 640] on icon at bounding box center [1294, 654] width 27 height 27
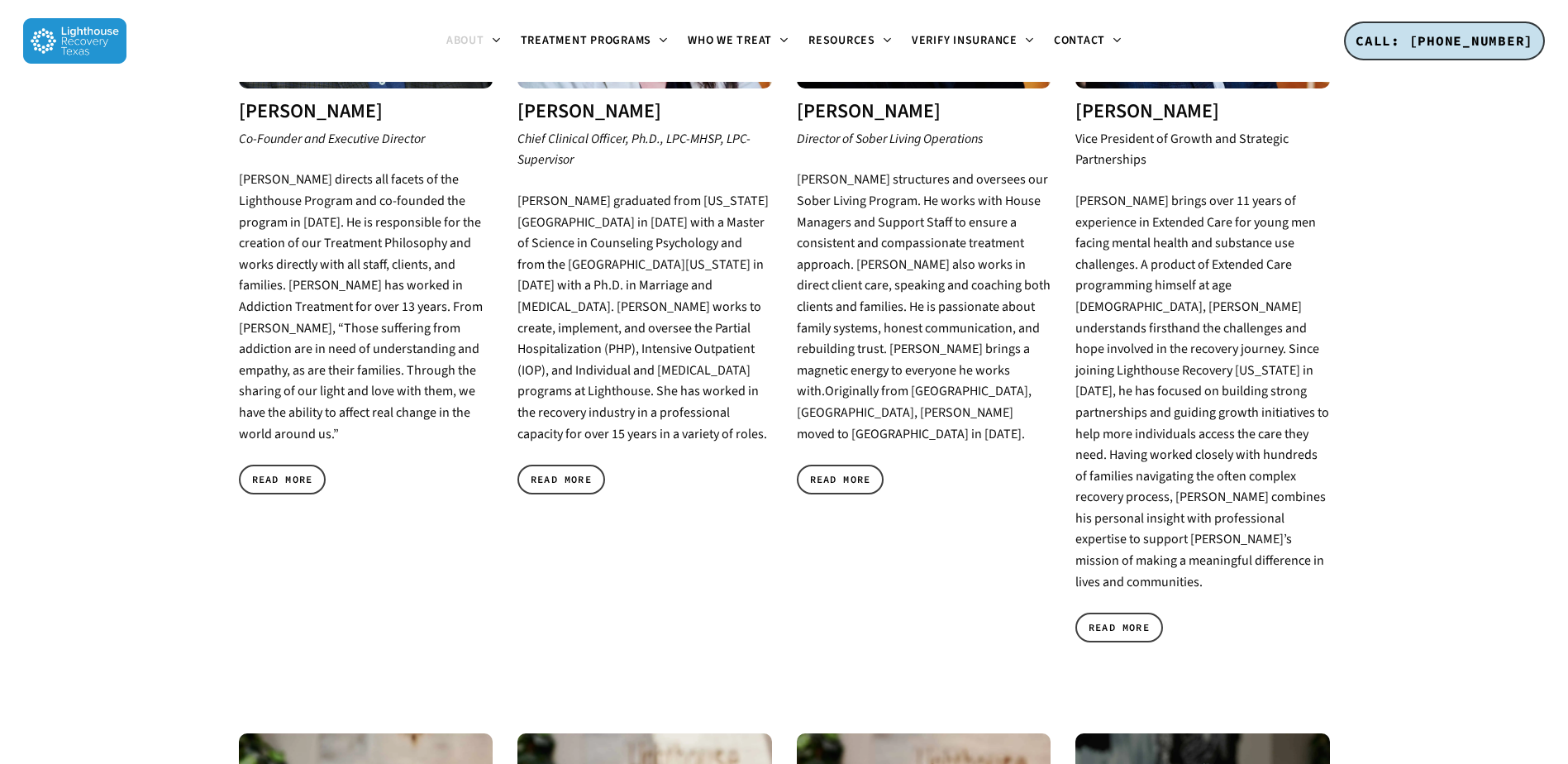
scroll to position [661, 0]
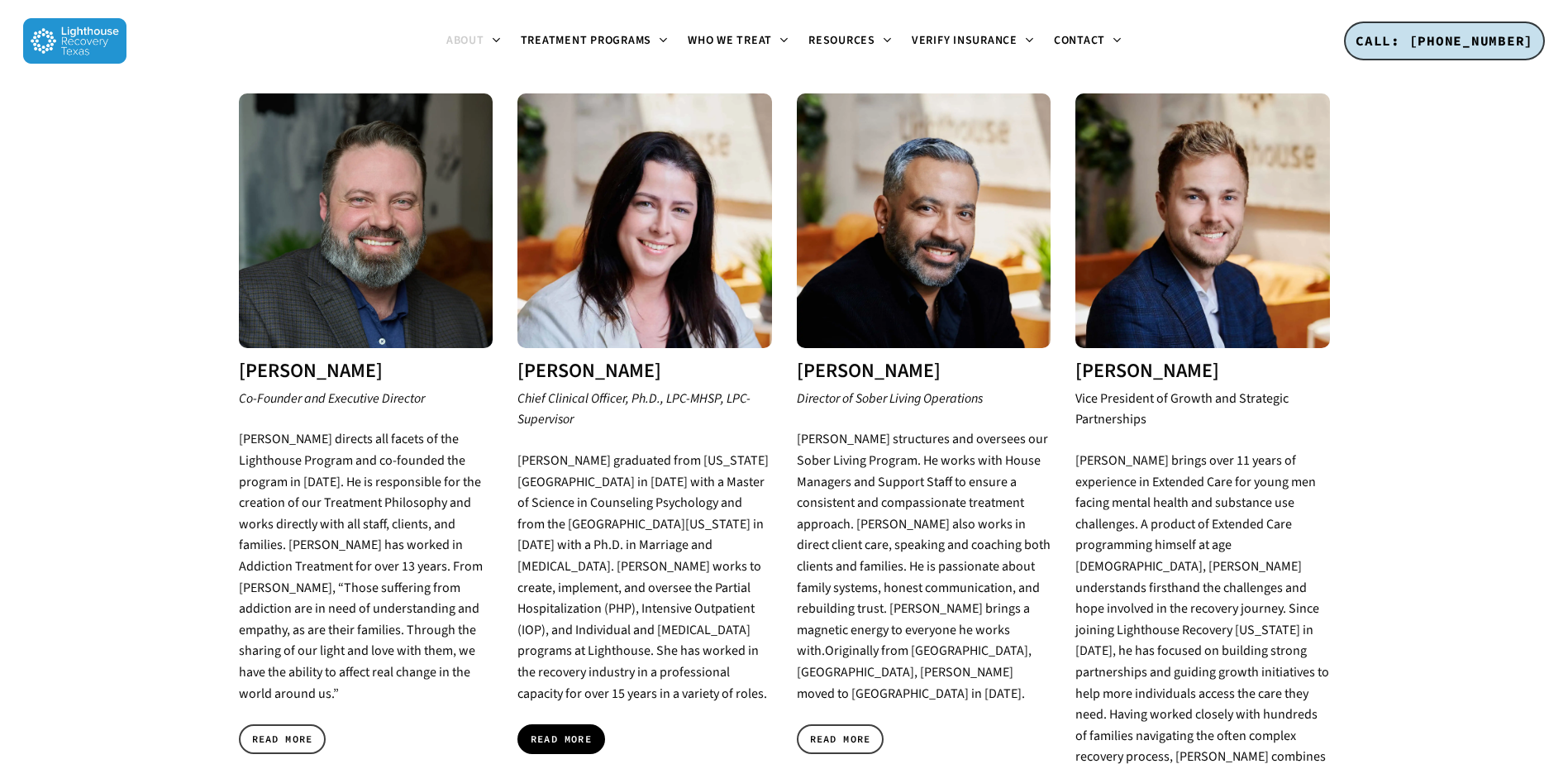
click at [584, 731] on span "READ MORE" at bounding box center [561, 739] width 61 height 17
click at [291, 731] on span "READ MORE" at bounding box center [282, 739] width 61 height 17
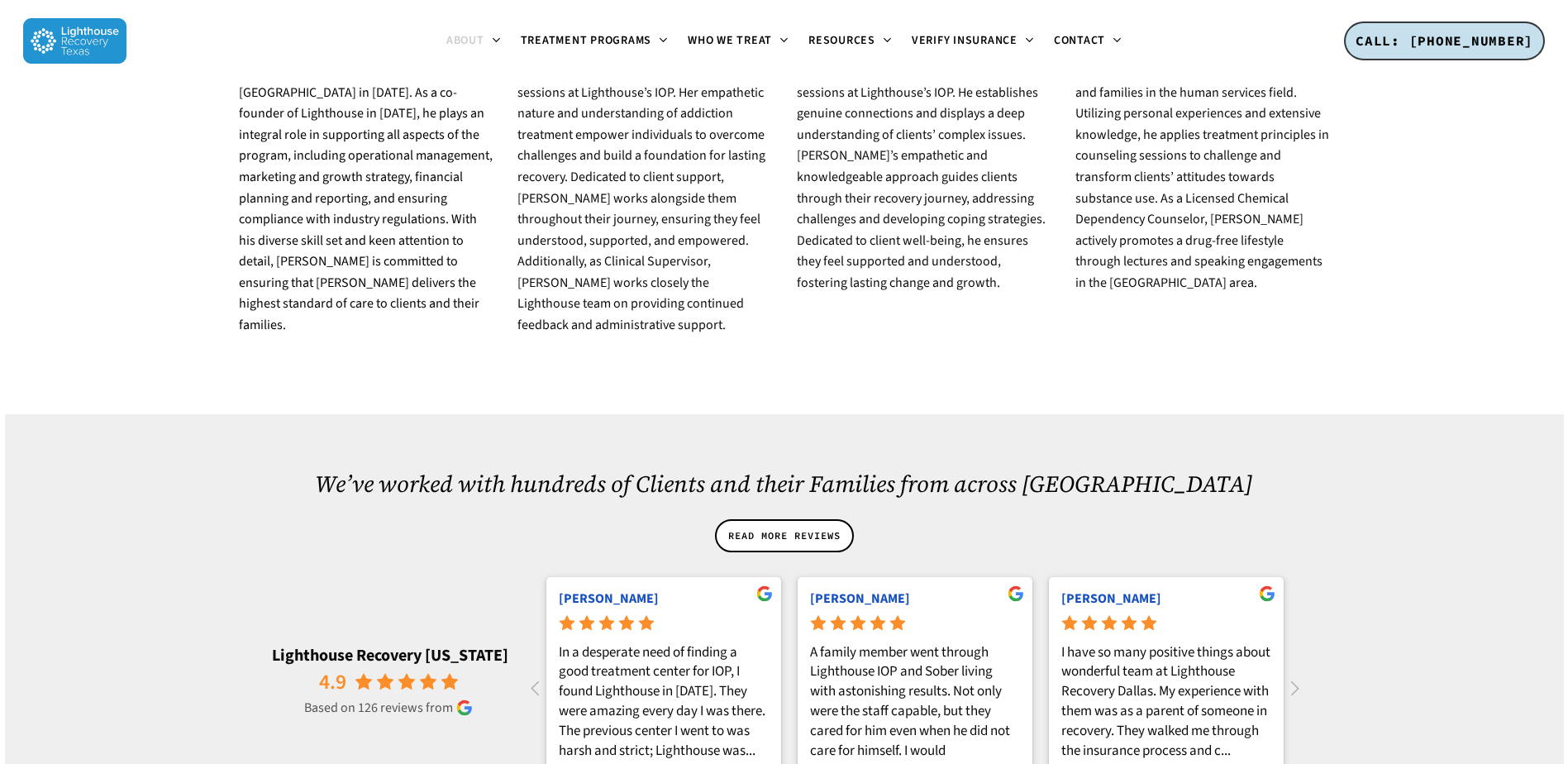
scroll to position [1984, 0]
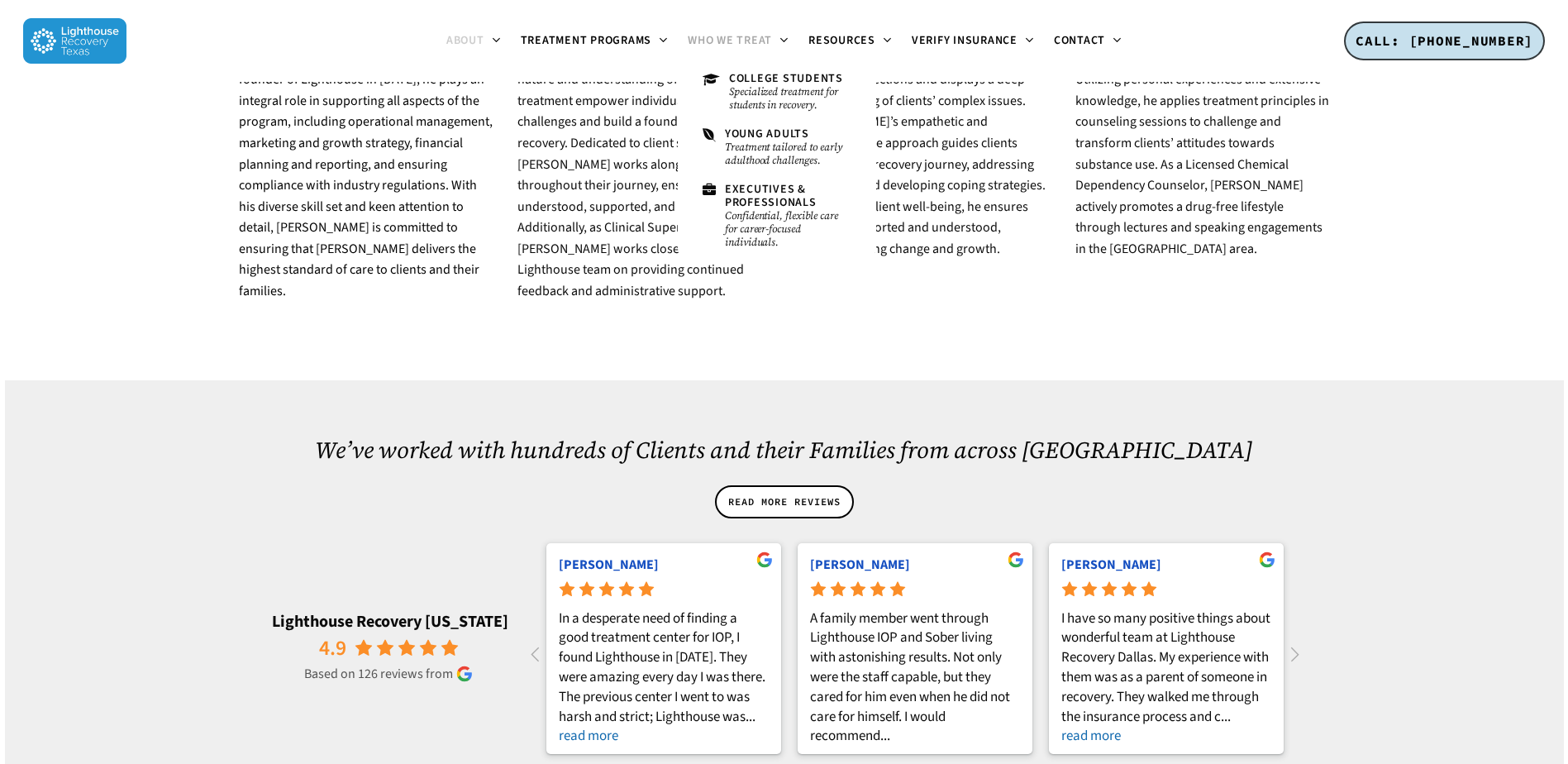
click at [723, 40] on span "Who We Treat" at bounding box center [729, 41] width 84 height 17
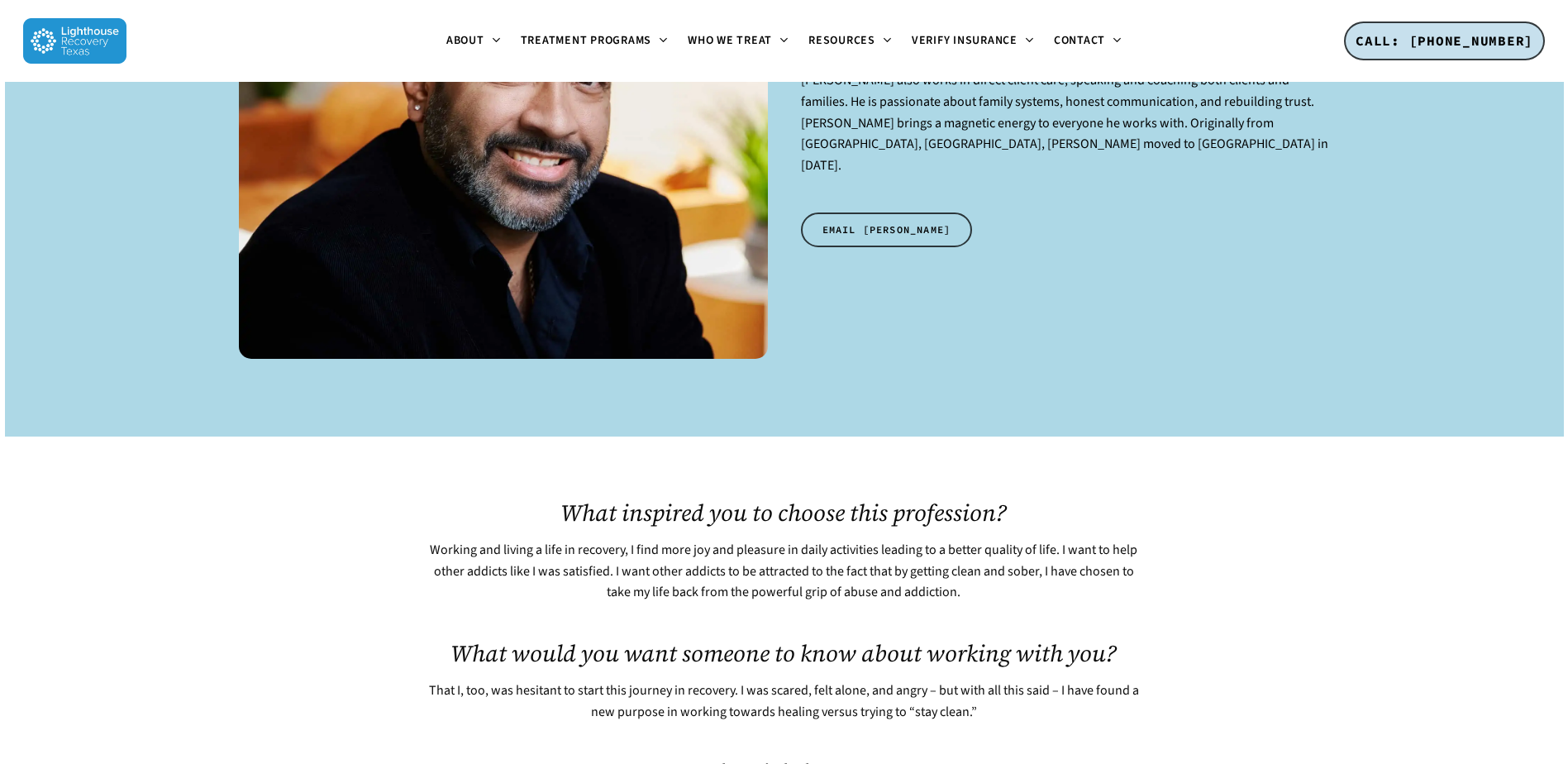
scroll to position [165, 0]
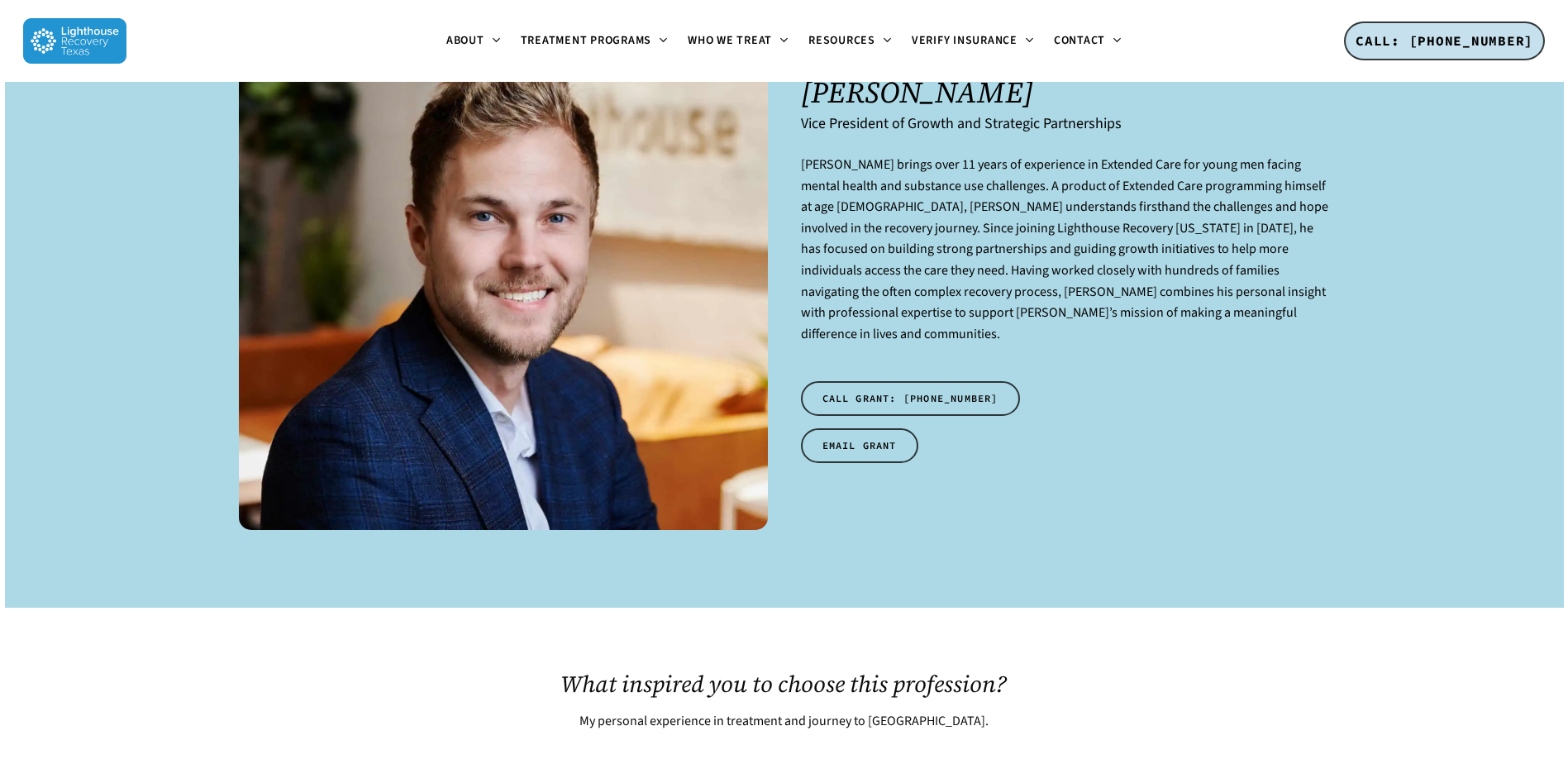
scroll to position [165, 0]
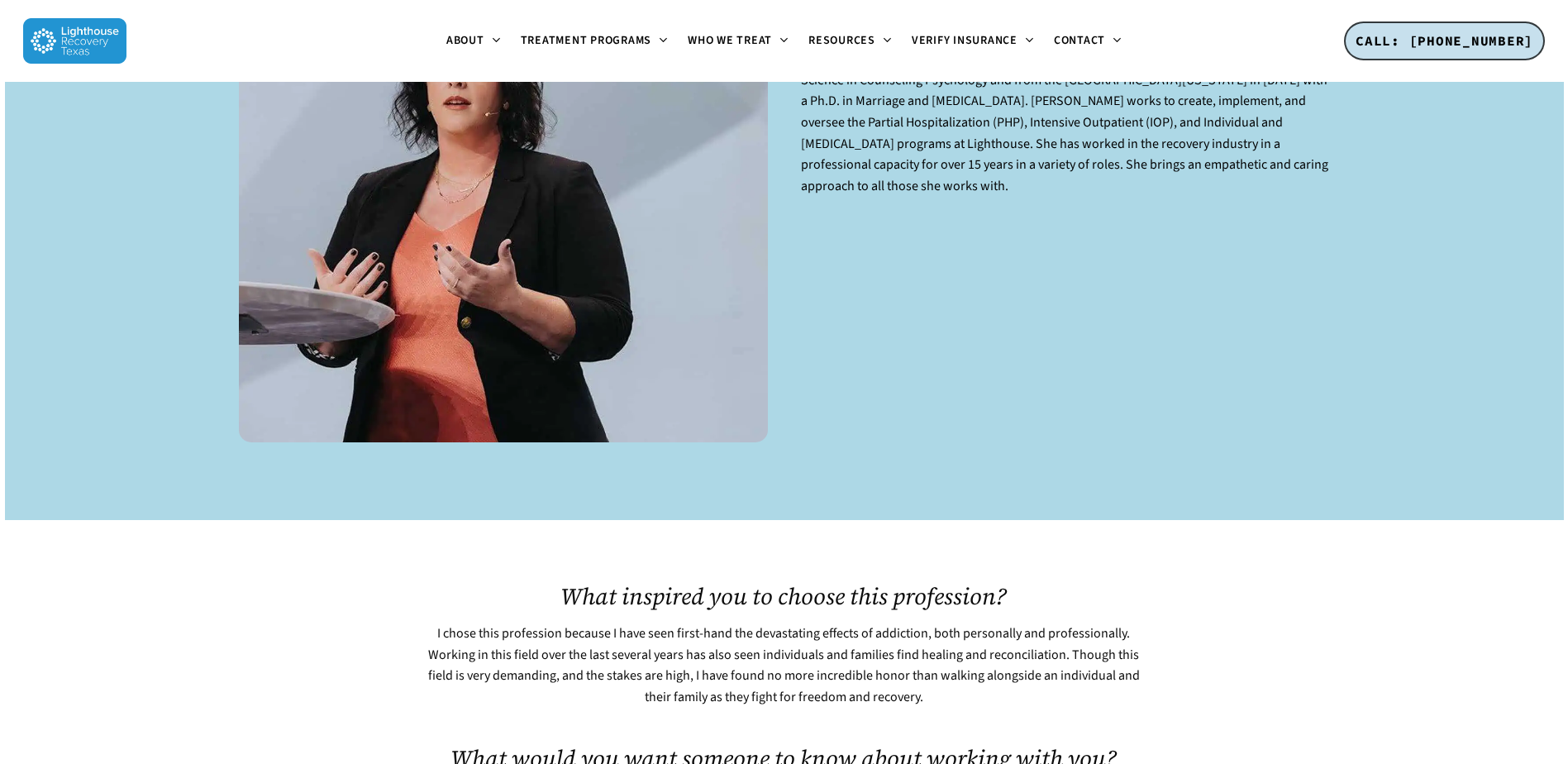
scroll to position [192, 0]
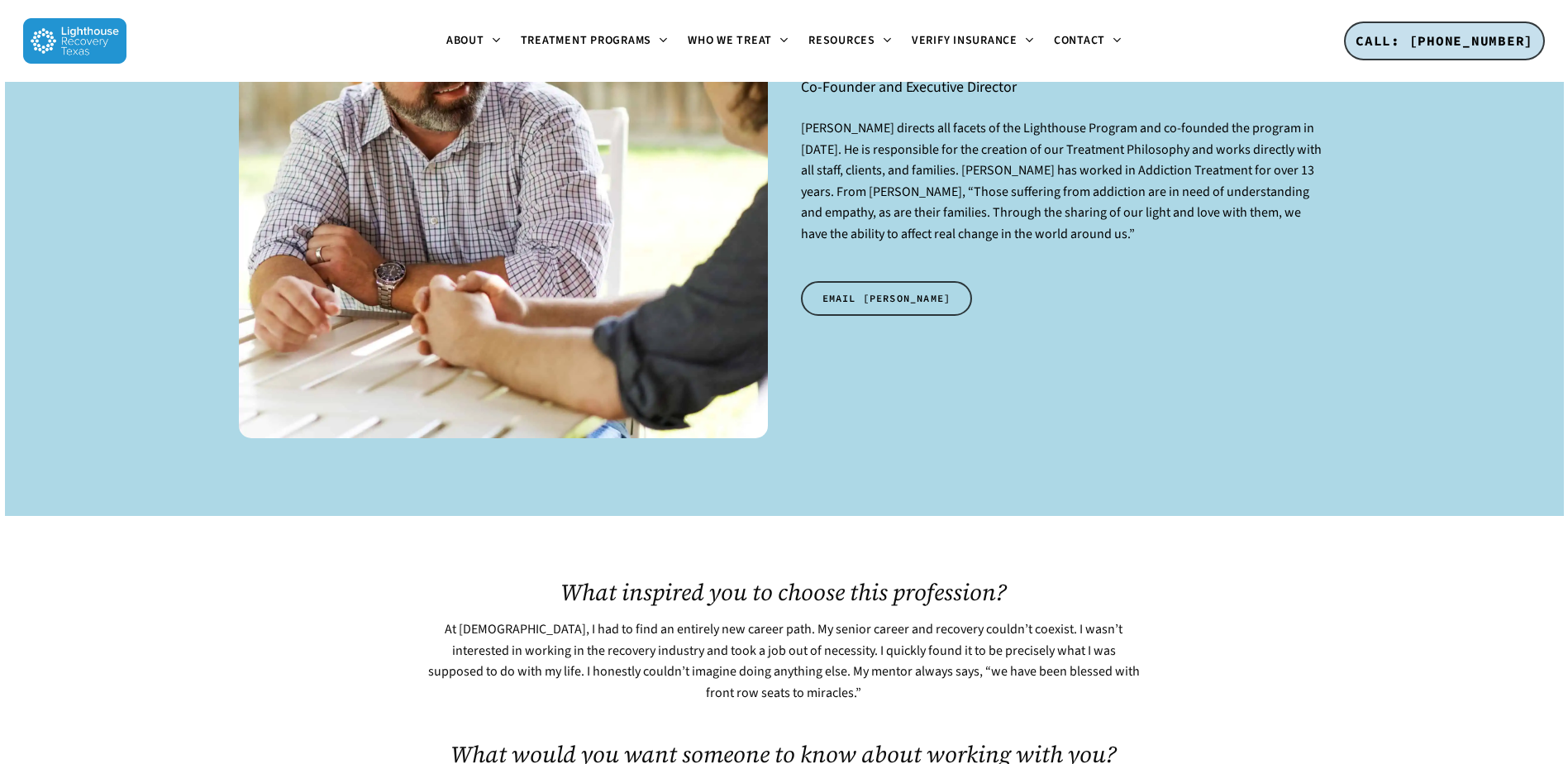
scroll to position [413, 0]
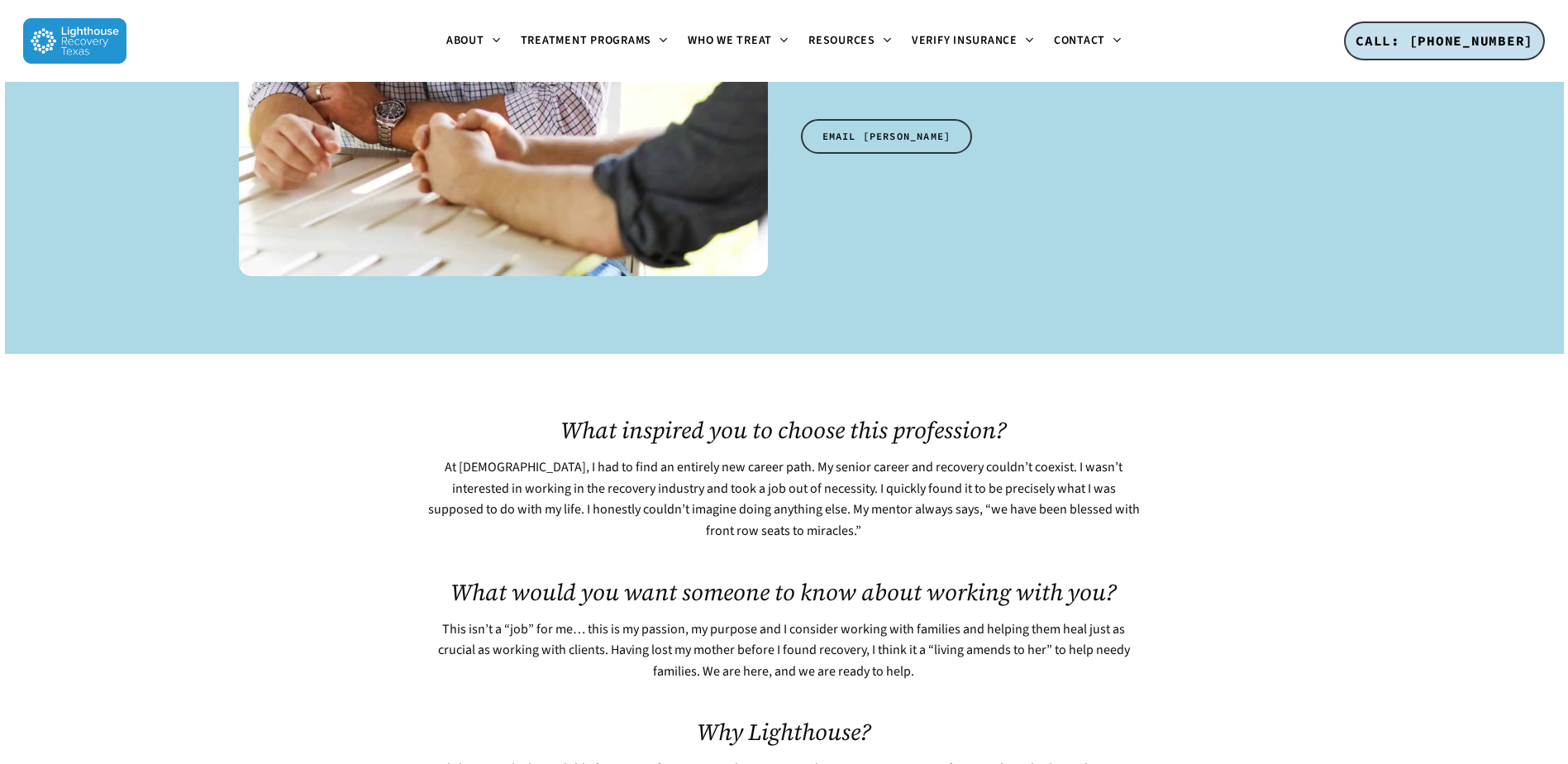
click at [782, 468] on p "At 30 years old, I had to find an entirely new career path. My senior career an…" at bounding box center [784, 499] width 719 height 84
drag, startPoint x: 759, startPoint y: 464, endPoint x: 917, endPoint y: 463, distance: 158.0
click at [917, 463] on p "At 30 years old, I had to find an entirely new career path. My senior career an…" at bounding box center [784, 499] width 719 height 84
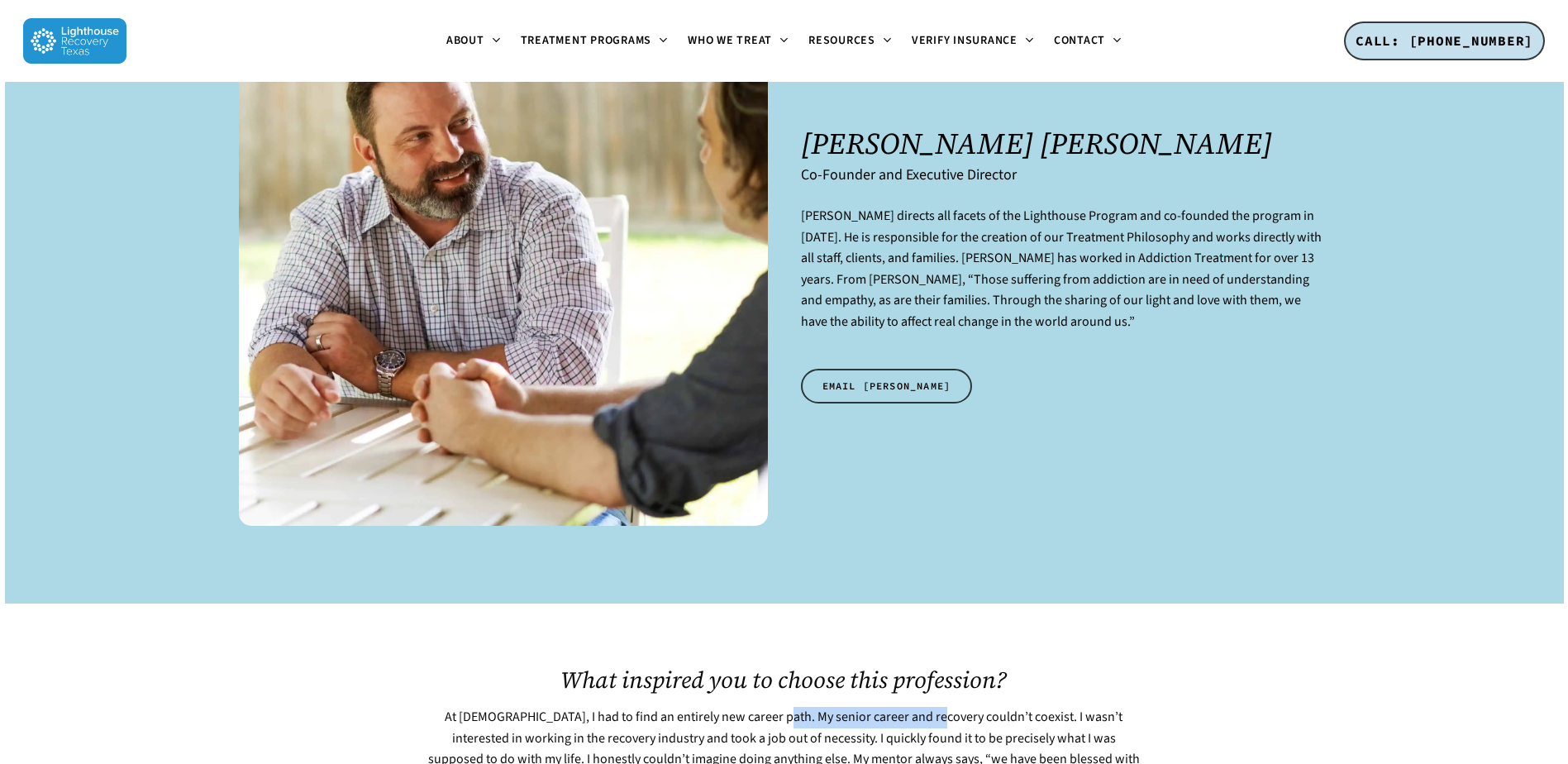
scroll to position [83, 0]
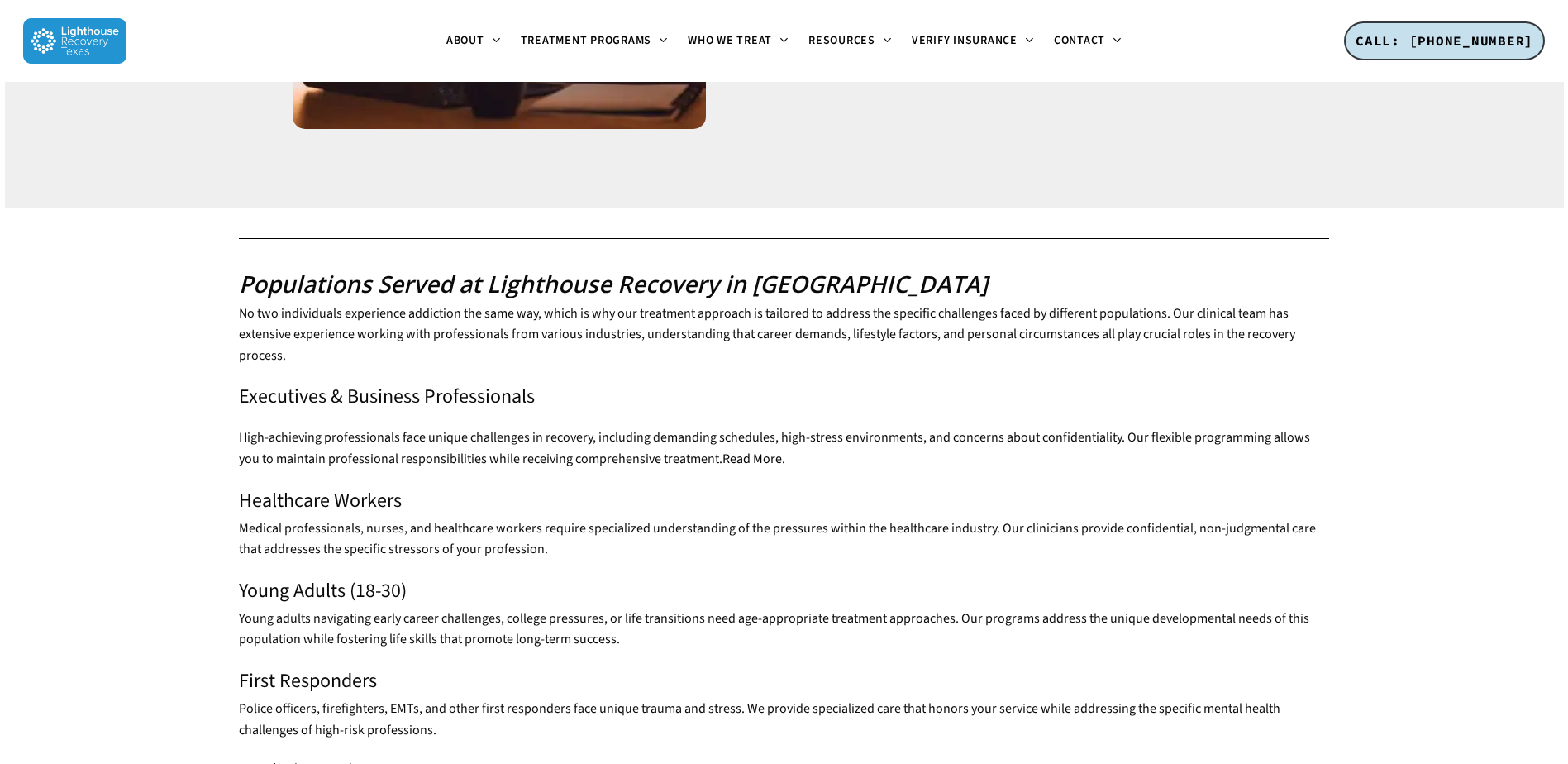
scroll to position [413, 0]
